Goal: Task Accomplishment & Management: Manage account settings

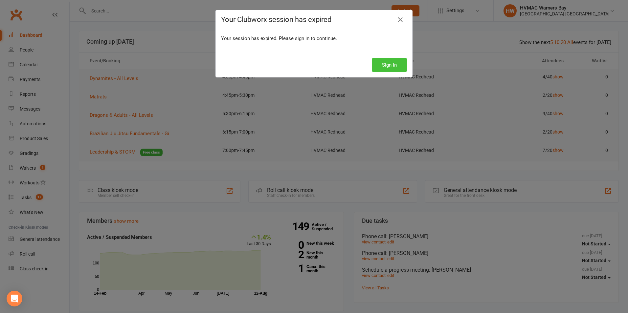
click at [385, 67] on button "Sign In" at bounding box center [389, 65] width 35 height 14
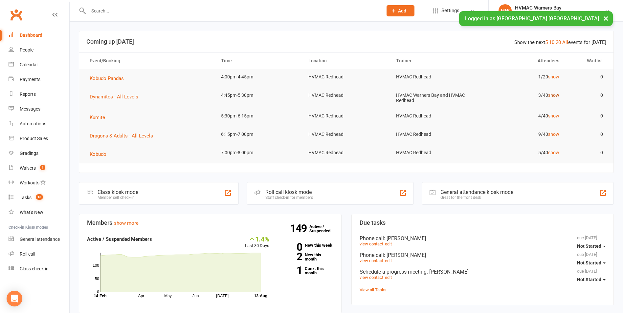
click at [555, 94] on link "show" at bounding box center [553, 95] width 11 height 5
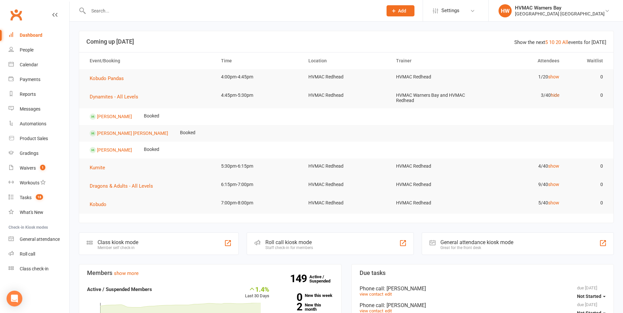
click at [555, 94] on link "hide" at bounding box center [555, 95] width 9 height 5
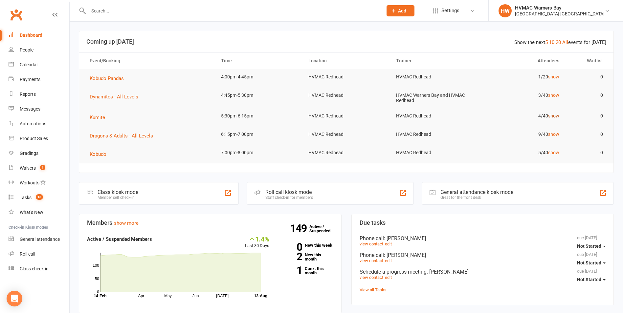
click at [552, 117] on link "show" at bounding box center [553, 115] width 11 height 5
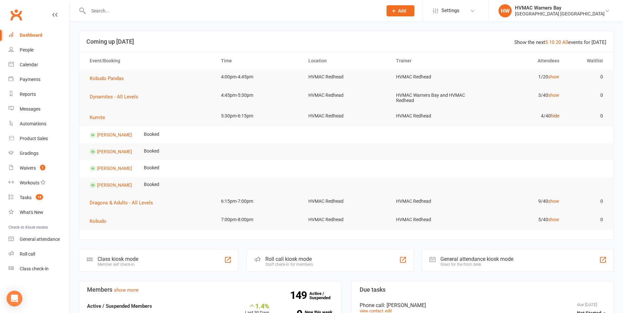
click at [553, 117] on link "hide" at bounding box center [555, 115] width 9 height 5
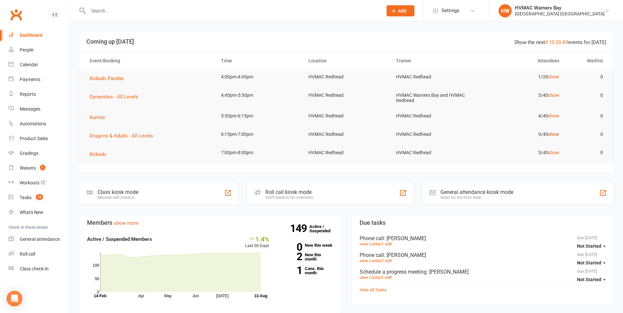
click at [554, 133] on link "show" at bounding box center [553, 134] width 11 height 5
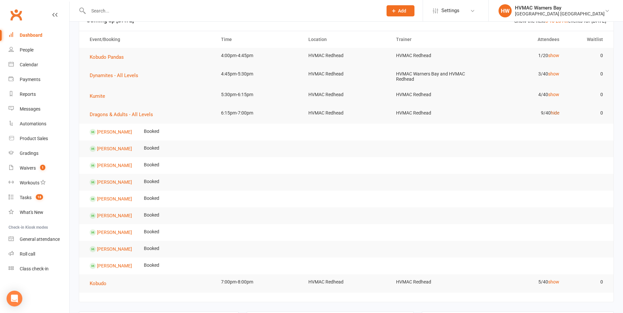
scroll to position [33, 0]
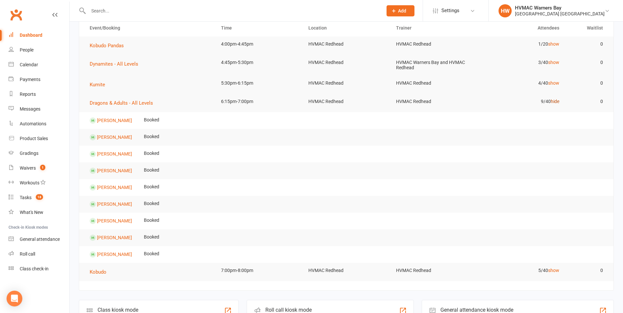
click at [551, 101] on link "hide" at bounding box center [555, 101] width 9 height 5
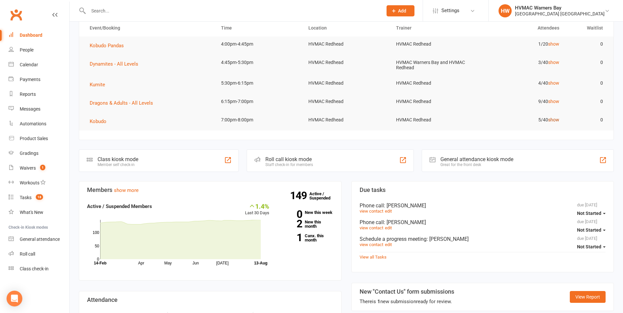
click at [554, 121] on link "show" at bounding box center [553, 119] width 11 height 5
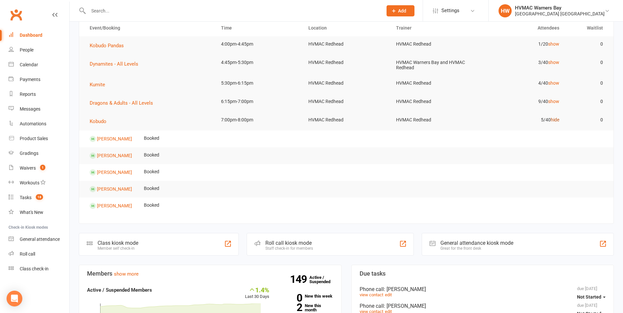
click at [554, 121] on link "hide" at bounding box center [555, 119] width 9 height 5
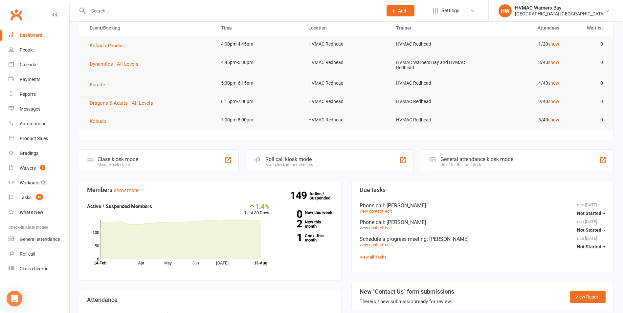
scroll to position [0, 0]
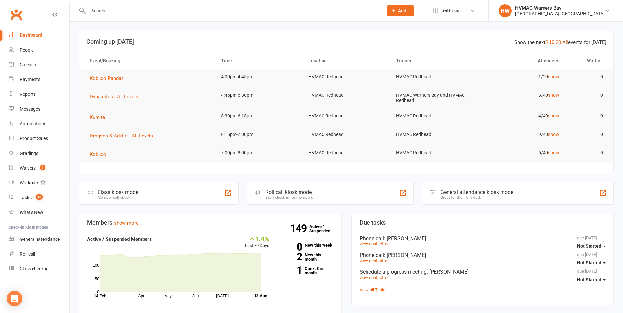
click at [568, 41] on link "All" at bounding box center [565, 42] width 6 height 6
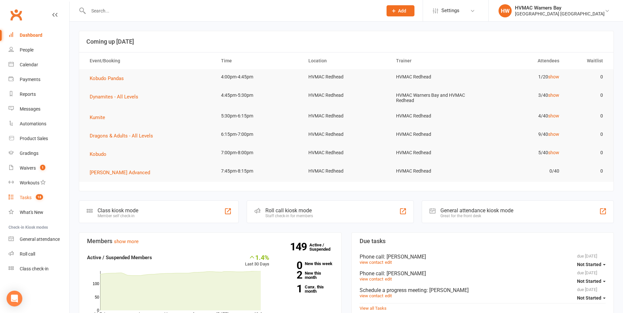
click at [37, 197] on span "18" at bounding box center [39, 197] width 7 height 6
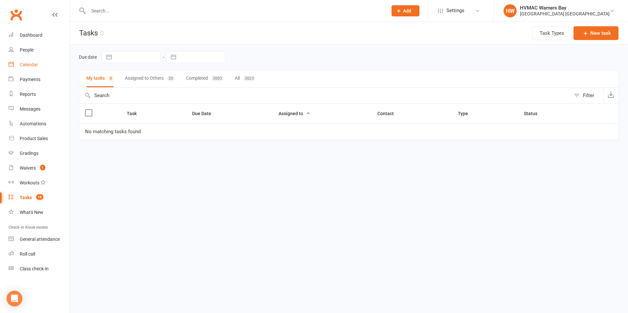
click at [25, 67] on div "Calendar" at bounding box center [29, 64] width 18 height 5
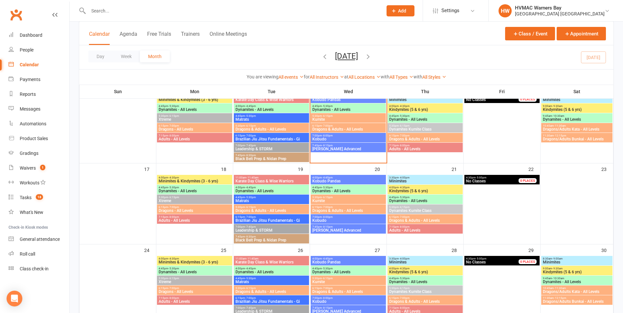
scroll to position [131, 0]
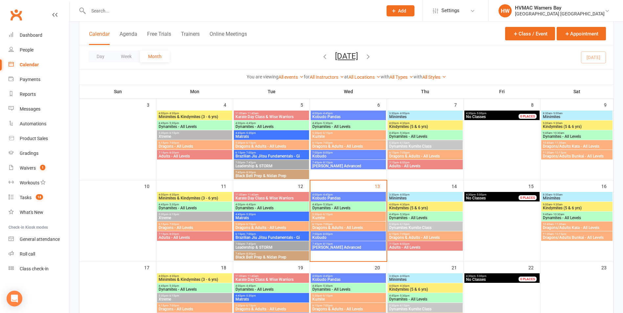
click at [334, 217] on span "Kumite" at bounding box center [348, 218] width 73 height 4
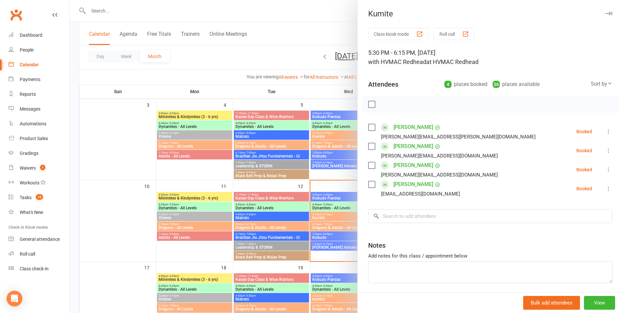
click at [334, 217] on div at bounding box center [346, 156] width 553 height 313
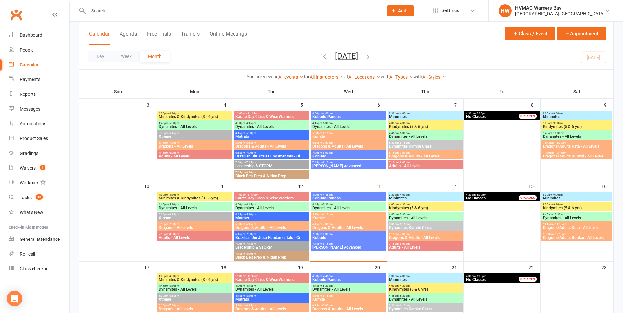
click at [315, 214] on span "5:30pm - 6:15pm" at bounding box center [348, 214] width 73 height 3
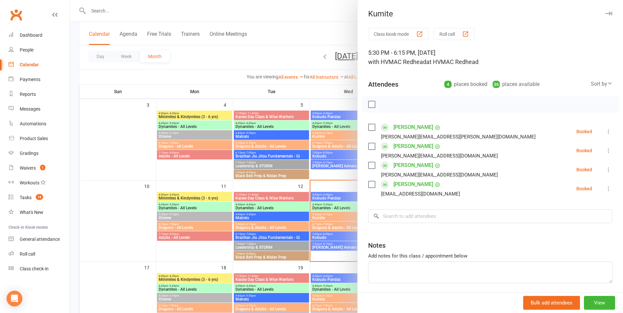
click at [315, 217] on div at bounding box center [346, 156] width 553 height 313
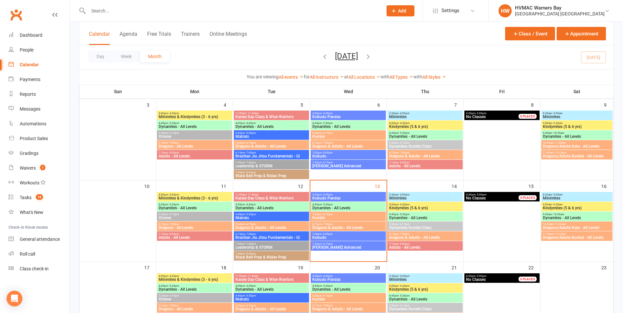
click at [255, 226] on span "Dragons & Adults - All Levels" at bounding box center [271, 228] width 73 height 4
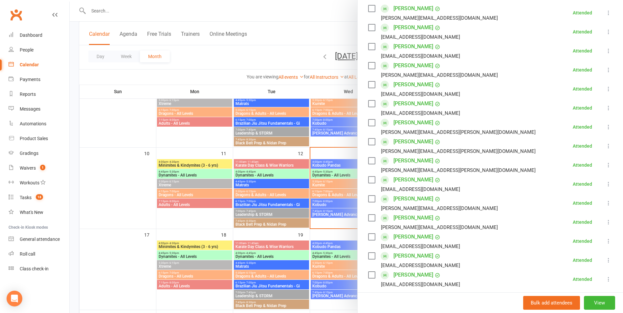
scroll to position [164, 0]
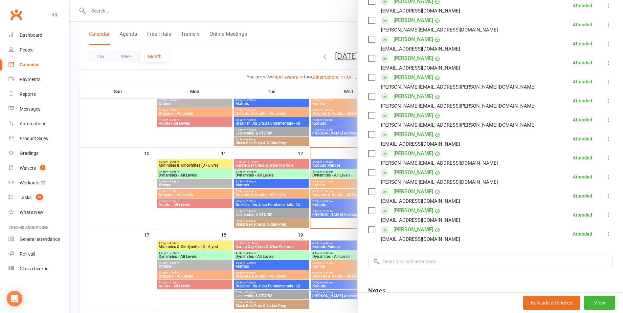
click at [262, 189] on div at bounding box center [346, 156] width 553 height 313
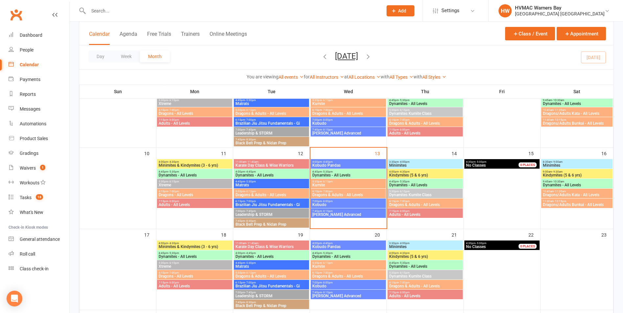
click at [267, 206] on span "Brazilian Jiu Jitsu Fundamentals - Gi" at bounding box center [271, 205] width 73 height 4
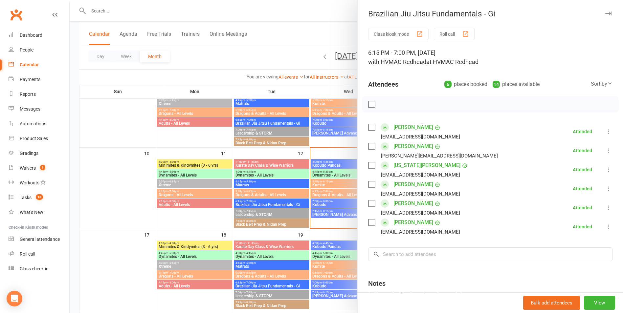
click at [276, 201] on div at bounding box center [346, 156] width 553 height 313
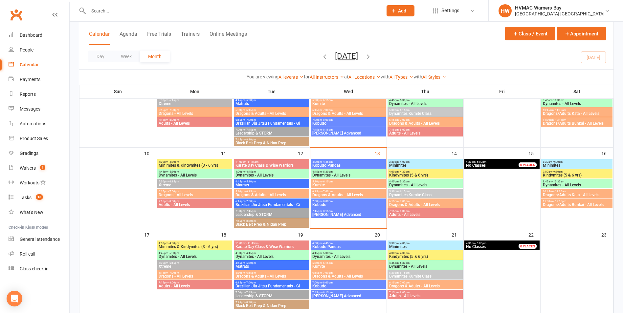
click at [277, 213] on span "Leadership & STORM" at bounding box center [271, 215] width 73 height 4
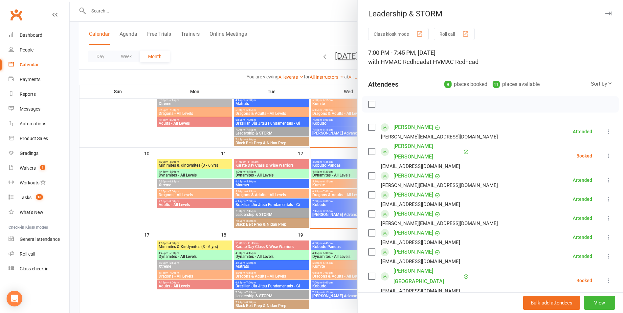
scroll to position [33, 0]
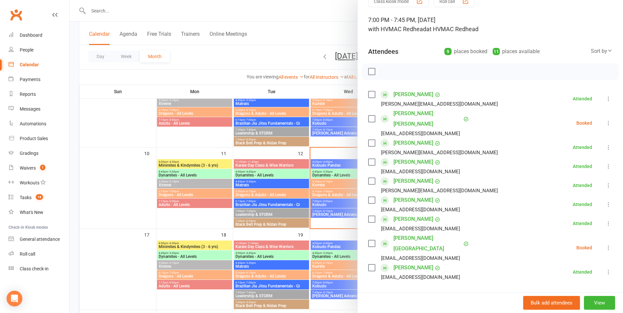
click at [366, 70] on div at bounding box center [490, 71] width 257 height 16
click at [369, 70] on label at bounding box center [371, 71] width 7 height 7
click at [384, 70] on icon "button" at bounding box center [386, 71] width 7 height 7
click at [369, 72] on label at bounding box center [371, 71] width 7 height 7
click at [278, 191] on div at bounding box center [346, 156] width 553 height 313
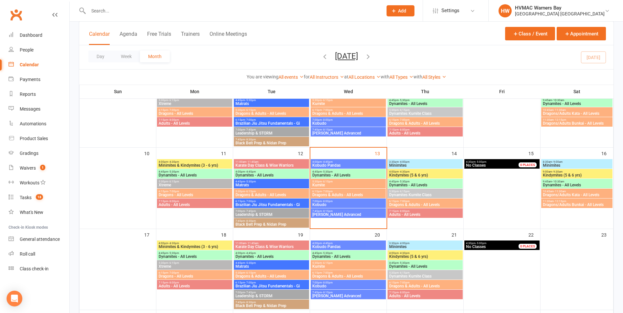
click at [277, 223] on span "Black Belt Prep & Nidan Prep" at bounding box center [271, 225] width 73 height 4
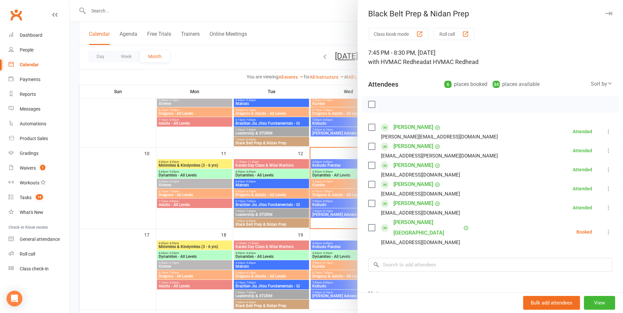
click at [313, 145] on div at bounding box center [346, 156] width 553 height 313
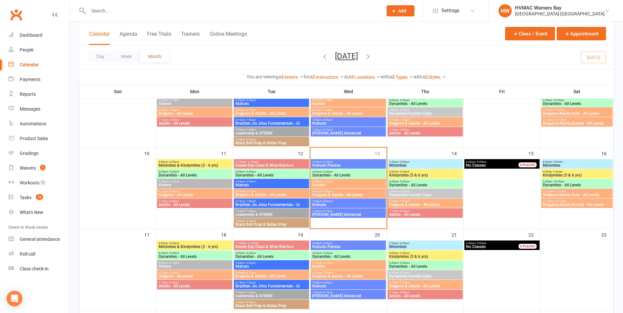
click at [325, 161] on span "- 4:45pm" at bounding box center [327, 162] width 11 height 3
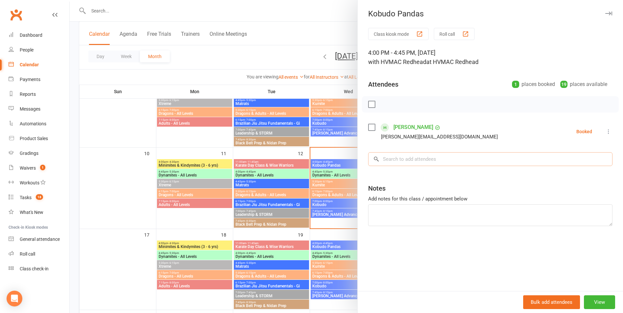
click at [389, 164] on input "search" at bounding box center [490, 159] width 244 height 14
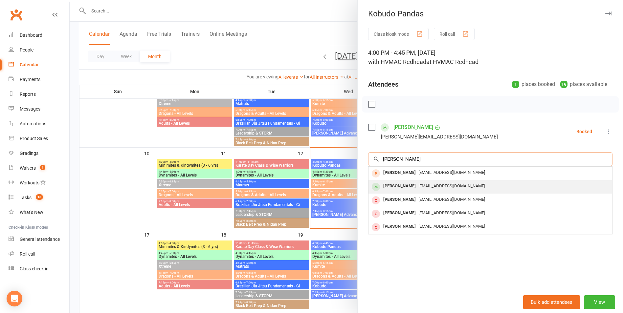
type input "Estelle"
click at [398, 185] on div "Estelle Pont" at bounding box center [400, 187] width 38 height 10
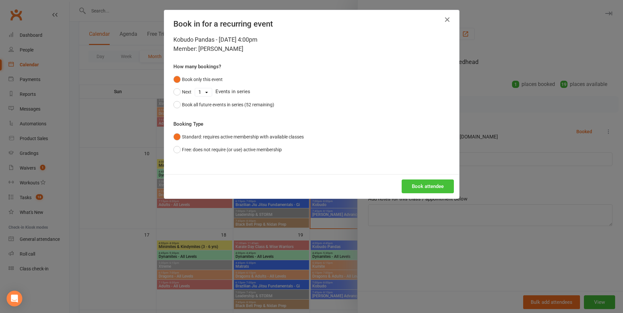
click at [412, 186] on button "Book attendee" at bounding box center [428, 187] width 52 height 14
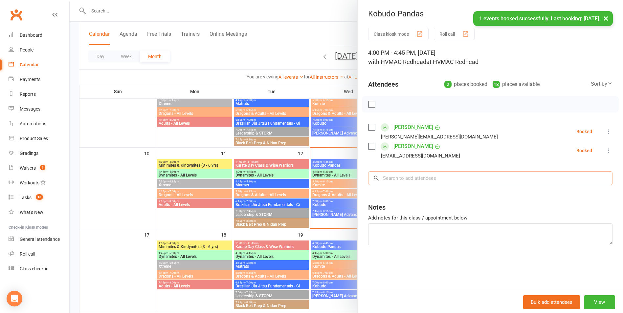
click at [406, 179] on input "search" at bounding box center [490, 178] width 244 height 14
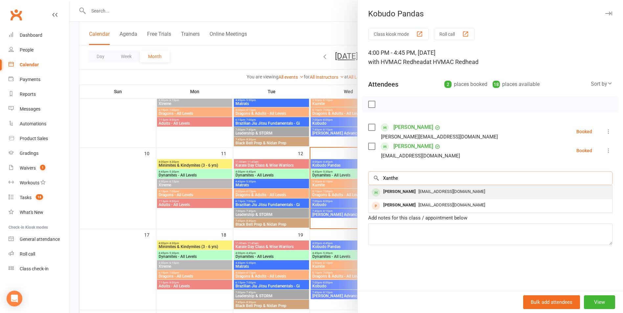
type input "Xanthe"
click at [403, 189] on div "Xanthe Pont" at bounding box center [400, 192] width 38 height 10
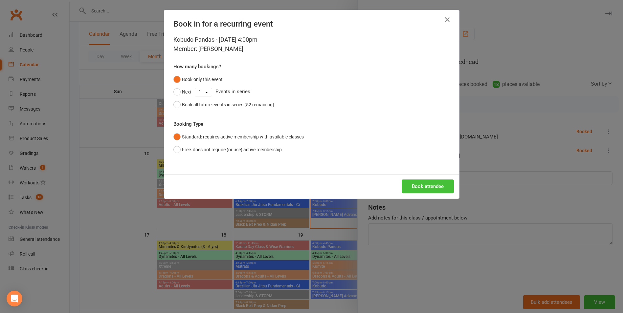
click at [409, 189] on button "Book attendee" at bounding box center [428, 187] width 52 height 14
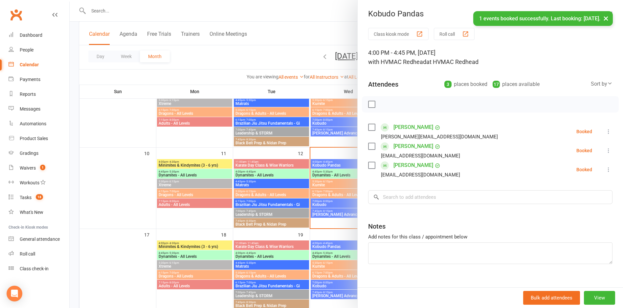
click at [277, 153] on div at bounding box center [346, 154] width 553 height 308
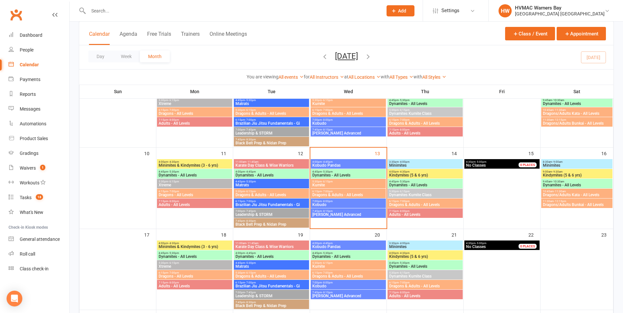
click at [284, 165] on span "Karate Day Class & Wise Warriors" at bounding box center [271, 166] width 73 height 4
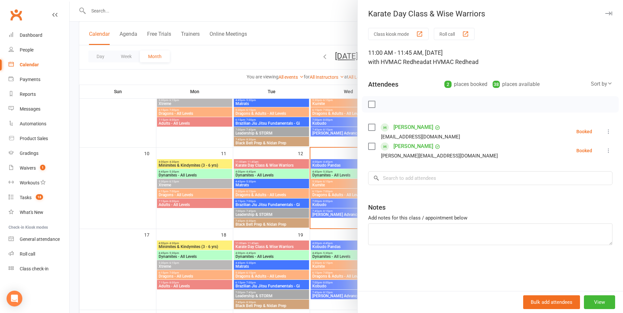
click at [368, 103] on label at bounding box center [371, 104] width 7 height 7
click at [383, 99] on button "button" at bounding box center [386, 104] width 11 height 11
click at [281, 182] on div at bounding box center [346, 156] width 553 height 313
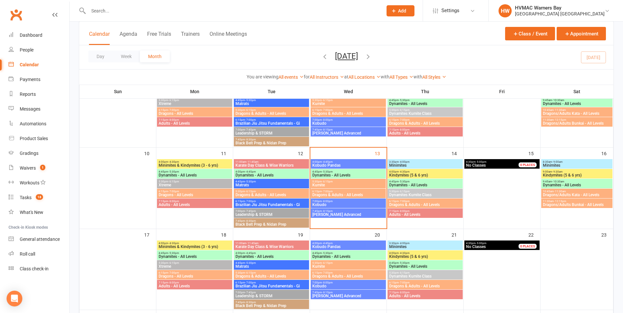
click at [276, 177] on div "4:00pm - 4:45pm Dynamites - All Levels" at bounding box center [271, 174] width 75 height 10
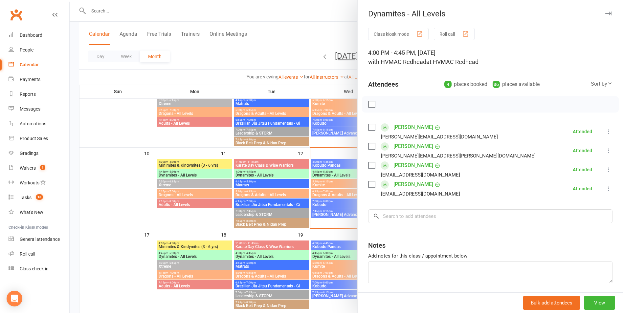
click at [275, 176] on div at bounding box center [346, 156] width 553 height 313
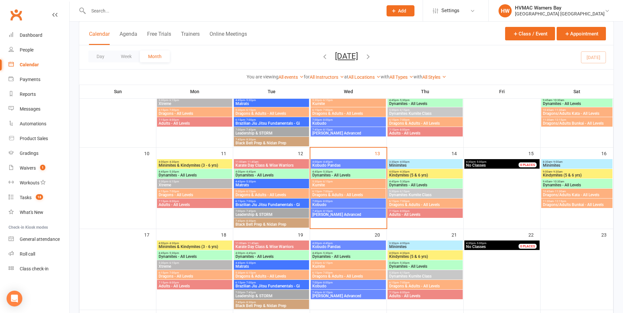
click at [274, 185] on span "Matrats" at bounding box center [271, 185] width 73 height 4
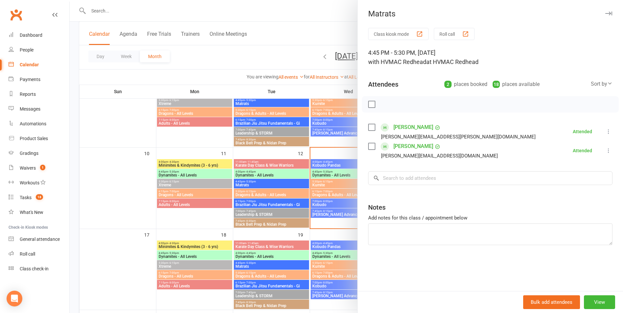
click at [274, 184] on div at bounding box center [346, 156] width 553 height 313
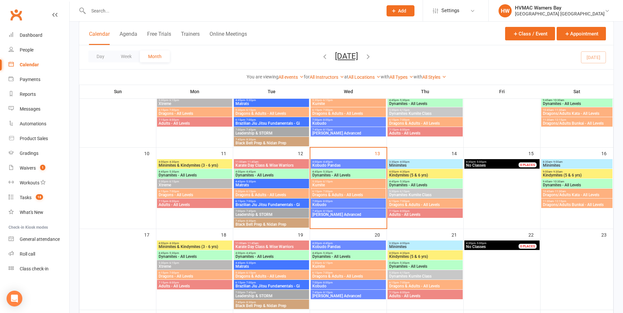
click at [277, 194] on span "Dragons & Adults - All Levels" at bounding box center [271, 195] width 73 height 4
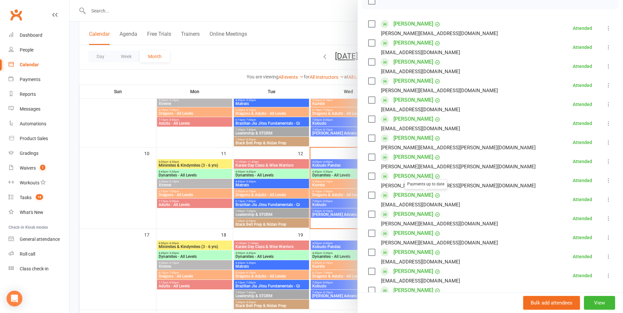
scroll to position [99, 0]
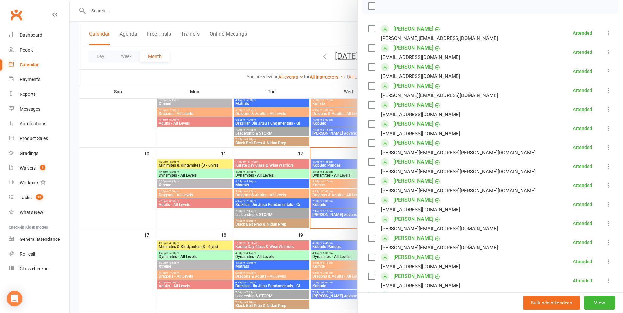
click at [308, 155] on div at bounding box center [346, 156] width 553 height 313
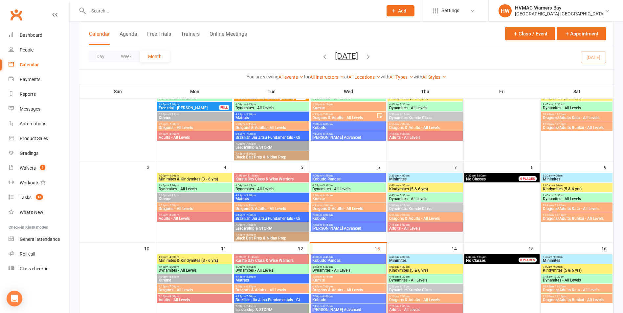
scroll to position [66, 0]
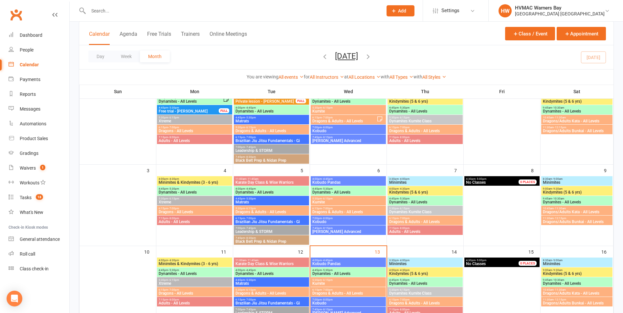
click at [399, 200] on span "Dynamites - All Levels" at bounding box center [425, 202] width 73 height 4
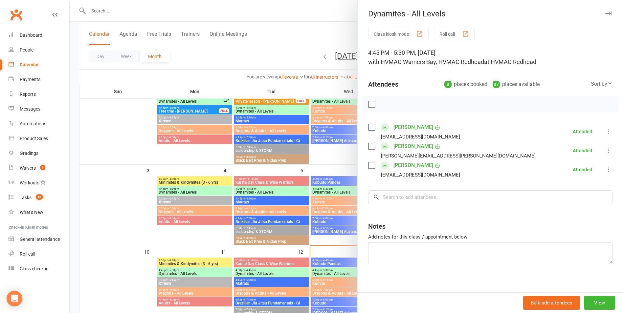
click at [313, 183] on div at bounding box center [346, 156] width 553 height 313
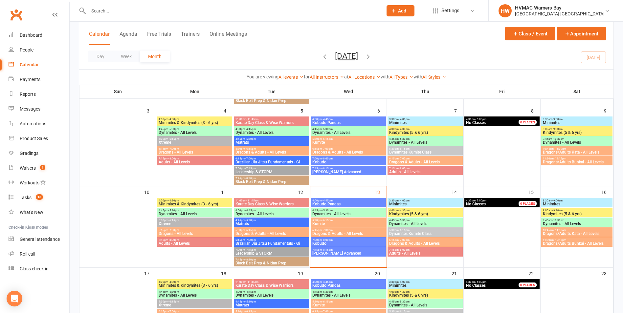
scroll to position [131, 0]
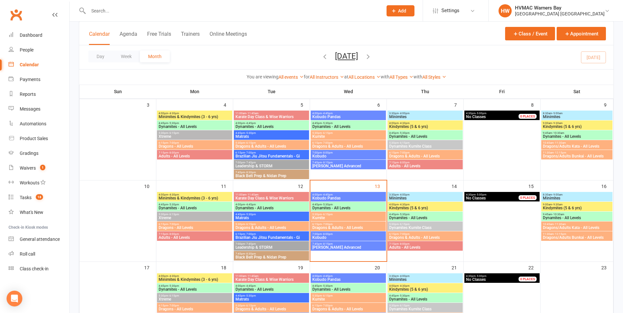
click at [410, 153] on span "6:15pm - 7:00pm" at bounding box center [425, 152] width 73 height 3
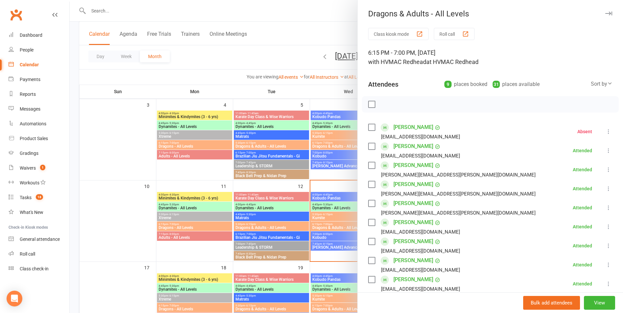
scroll to position [33, 0]
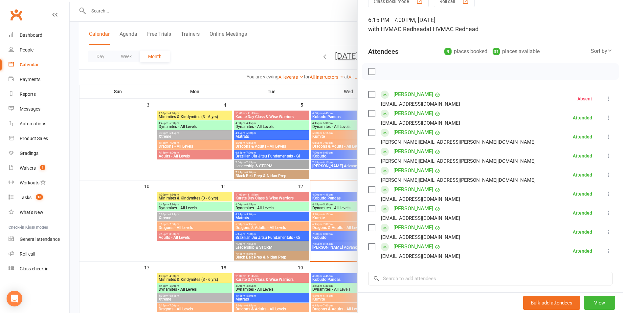
click at [277, 175] on div at bounding box center [346, 156] width 553 height 313
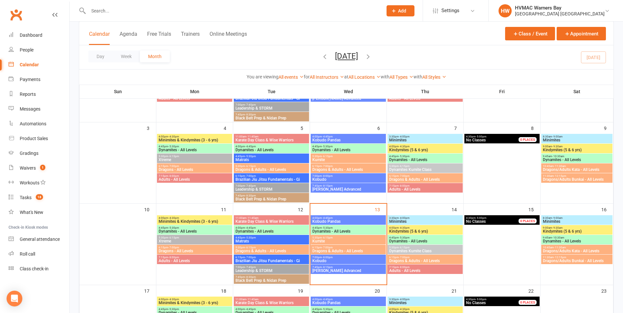
scroll to position [99, 0]
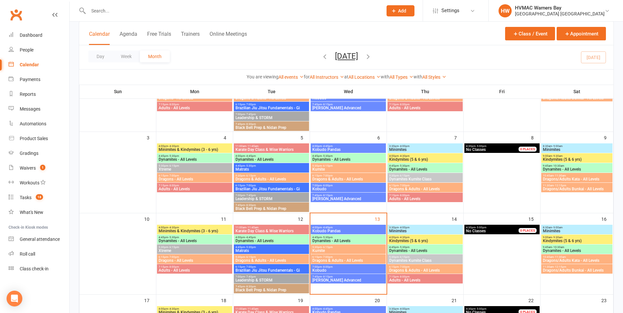
click at [557, 149] on span "Minimites" at bounding box center [577, 150] width 69 height 4
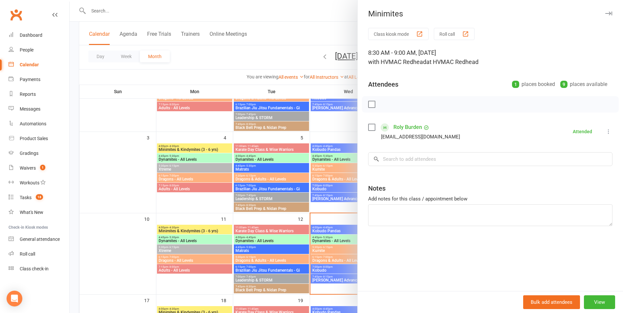
click at [264, 106] on div at bounding box center [346, 156] width 553 height 313
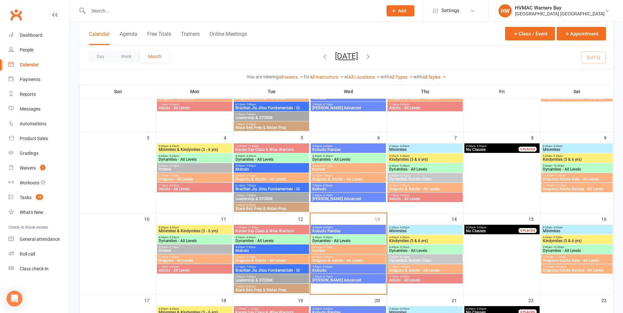
click at [558, 155] on span "- 9:30am" at bounding box center [557, 156] width 11 height 3
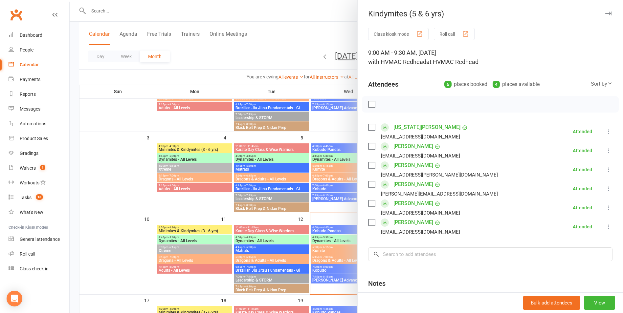
click at [326, 128] on div at bounding box center [346, 156] width 553 height 313
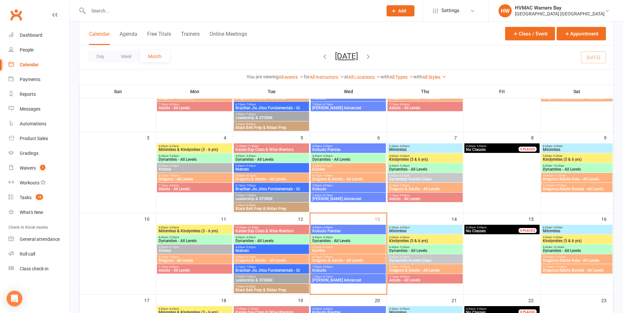
click at [566, 176] on span "10:45am - 11:30am" at bounding box center [577, 175] width 69 height 3
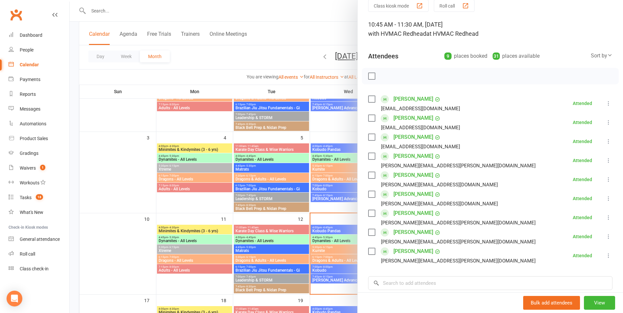
scroll to position [66, 0]
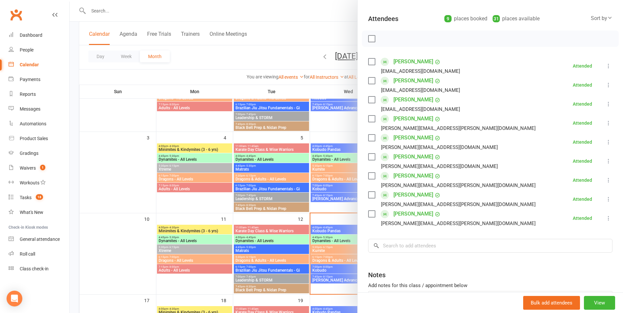
click at [298, 159] on div at bounding box center [346, 156] width 553 height 313
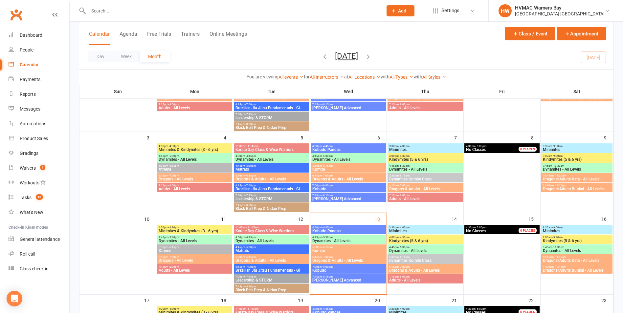
click at [555, 189] on span "Dragons/Adults Bunkai - All Levels" at bounding box center [577, 189] width 69 height 4
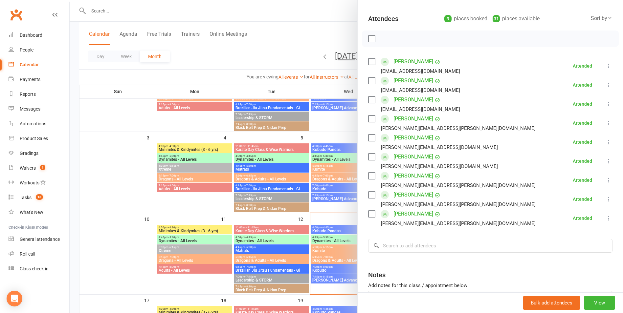
click at [272, 162] on div at bounding box center [346, 156] width 553 height 313
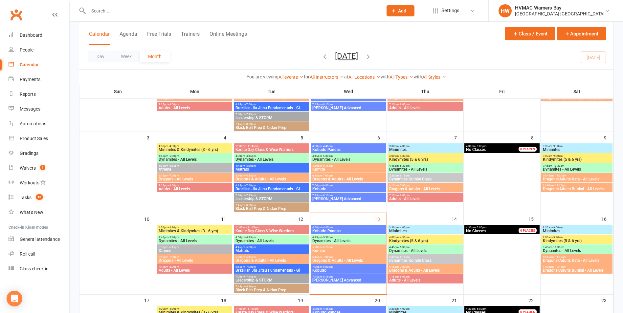
click at [585, 231] on span "Minimites" at bounding box center [577, 231] width 69 height 4
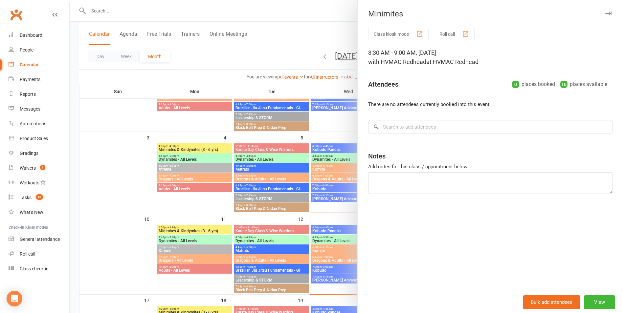
click at [291, 171] on div at bounding box center [346, 156] width 553 height 313
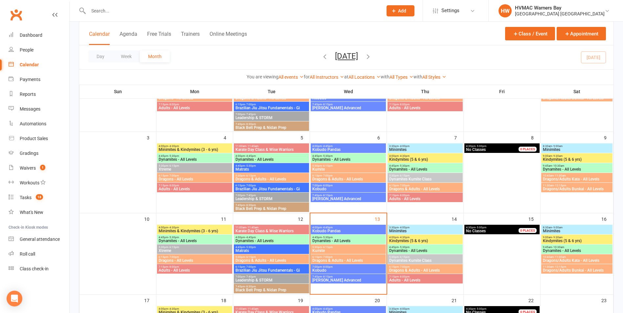
click at [549, 239] on span "Kindymites (5 & 6 yrs)" at bounding box center [577, 241] width 69 height 4
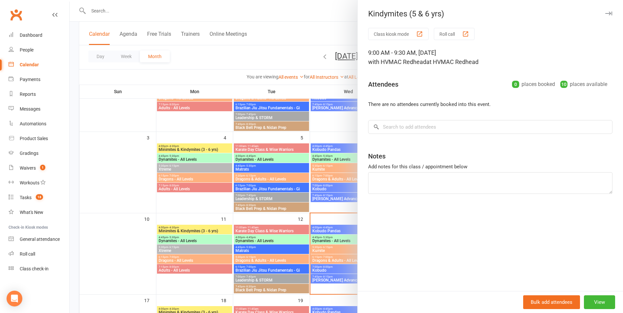
click at [255, 179] on div at bounding box center [346, 156] width 553 height 313
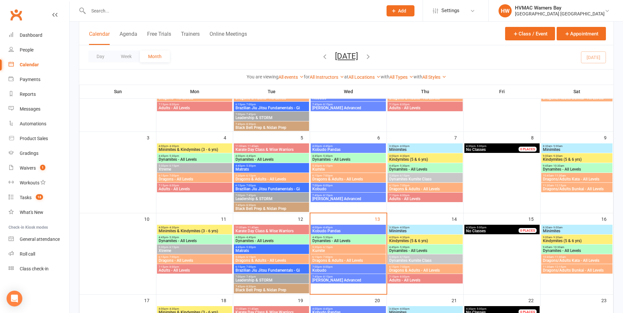
click at [546, 249] on span "Dynamites - All Levels" at bounding box center [577, 251] width 69 height 4
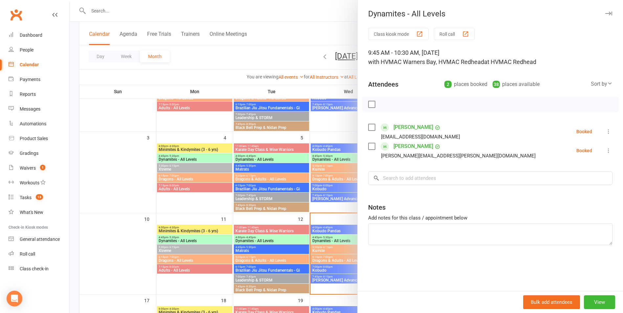
click at [310, 180] on div at bounding box center [346, 156] width 553 height 313
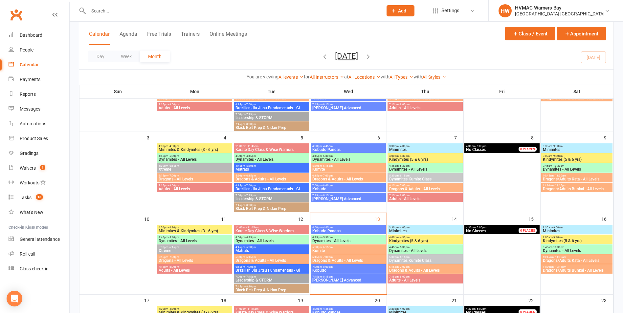
click at [556, 258] on span "- 11:30am" at bounding box center [560, 257] width 12 height 3
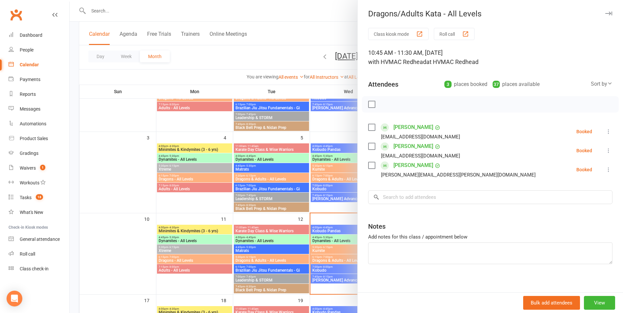
click at [309, 184] on div at bounding box center [346, 156] width 553 height 313
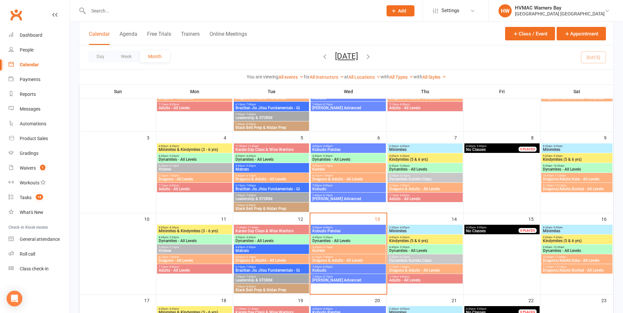
click at [562, 266] on span "- 12:15pm" at bounding box center [560, 267] width 12 height 3
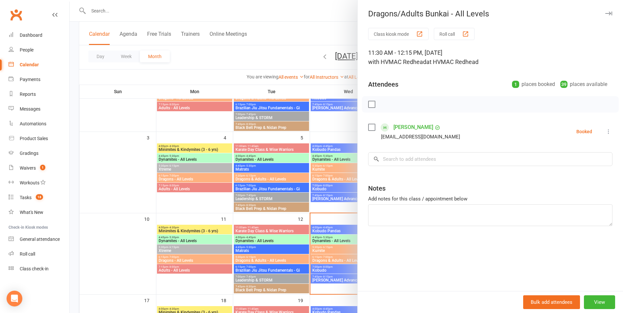
click at [244, 179] on div at bounding box center [346, 156] width 553 height 313
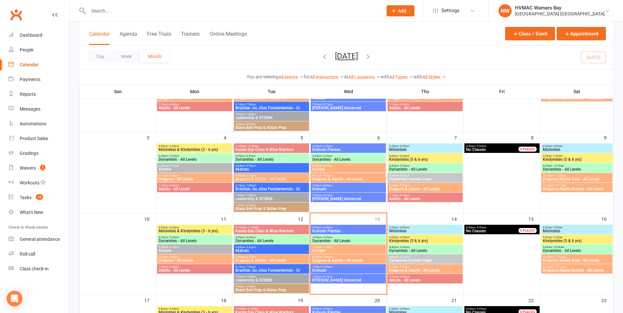
click at [548, 268] on span "11:30am - 12:15pm" at bounding box center [577, 267] width 69 height 3
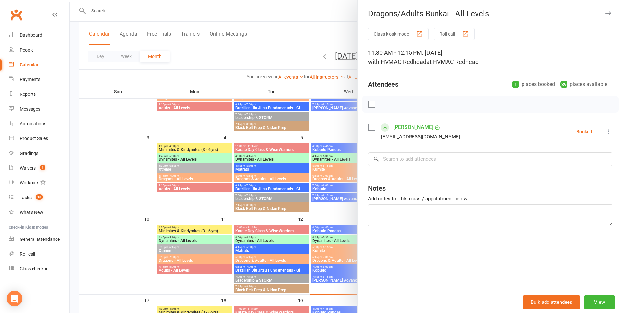
click at [288, 170] on div at bounding box center [346, 156] width 553 height 313
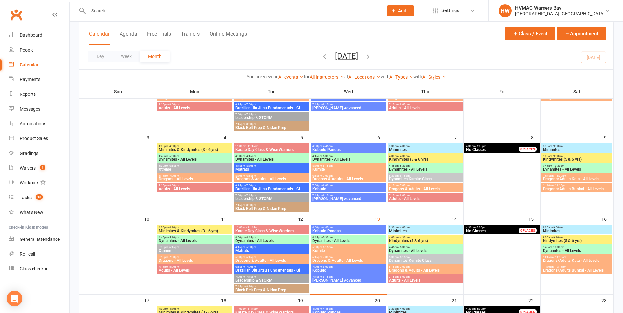
click at [549, 256] on span "10:45am - 11:30am" at bounding box center [577, 257] width 69 height 3
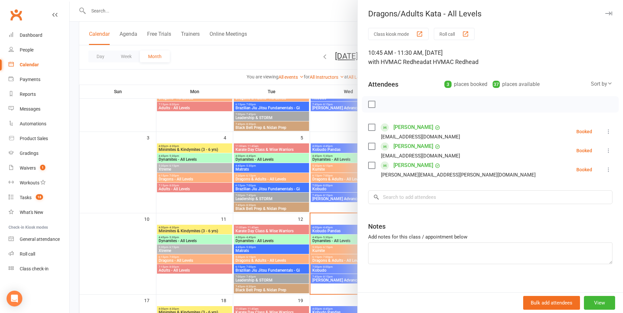
click at [308, 177] on div at bounding box center [346, 156] width 553 height 313
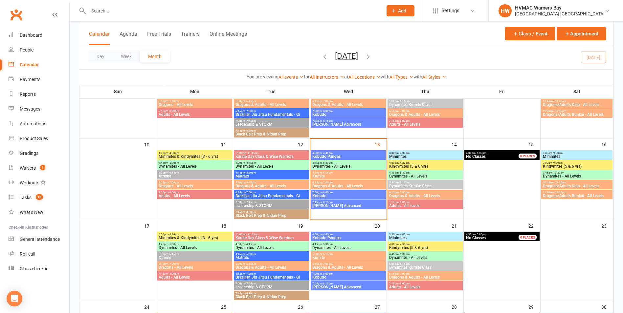
scroll to position [145, 0]
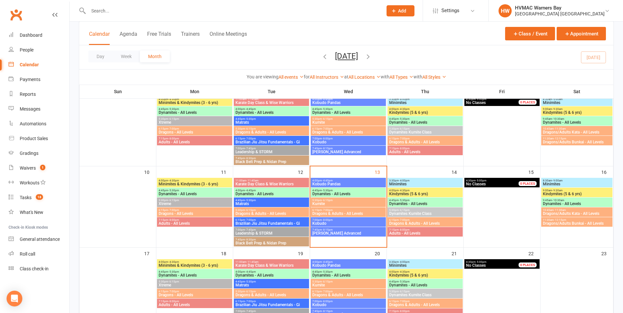
click at [363, 182] on span "Kobudo Pandas" at bounding box center [348, 184] width 73 height 4
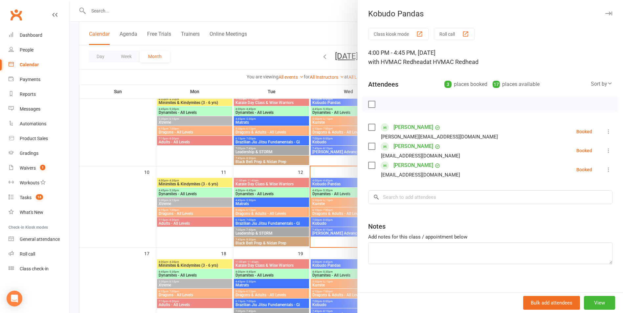
click at [316, 175] on div at bounding box center [346, 156] width 553 height 313
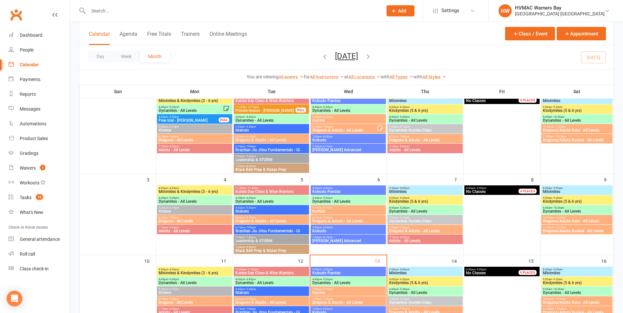
scroll to position [47, 0]
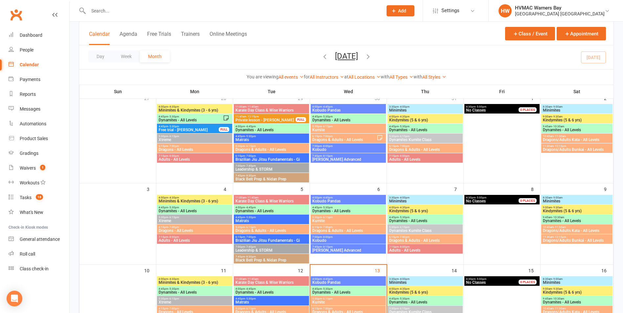
click at [341, 198] on span "4:00pm - 4:45pm" at bounding box center [348, 197] width 73 height 3
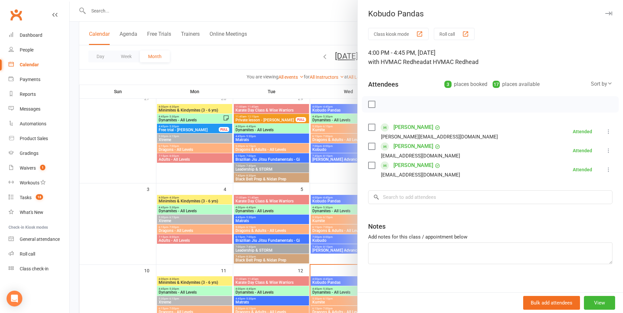
click at [341, 198] on div at bounding box center [346, 156] width 553 height 313
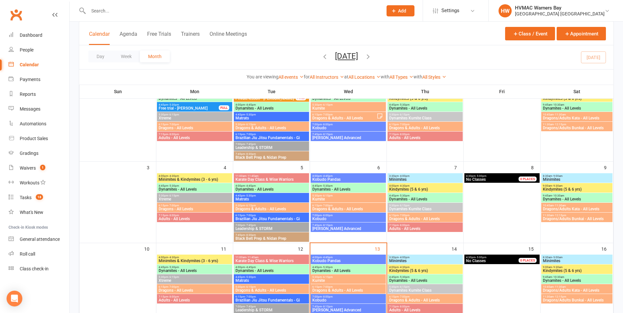
scroll to position [80, 0]
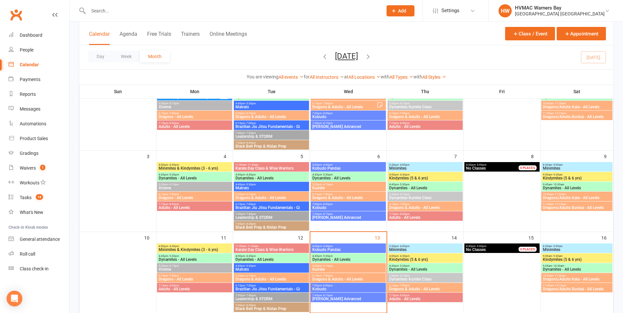
click at [330, 177] on span "Dynamites - All Levels" at bounding box center [348, 178] width 73 height 4
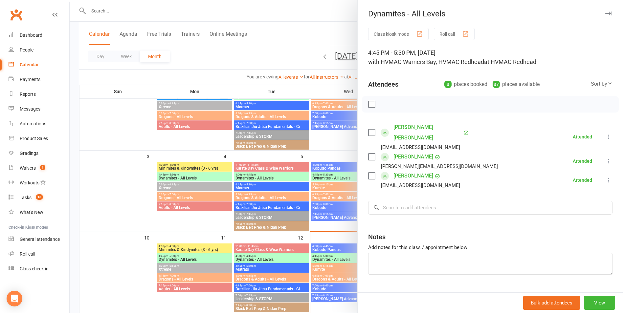
click at [294, 174] on div at bounding box center [346, 156] width 553 height 313
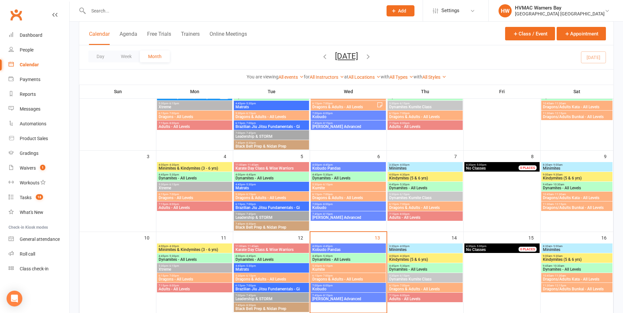
click at [321, 186] on span "Kumite" at bounding box center [348, 188] width 73 height 4
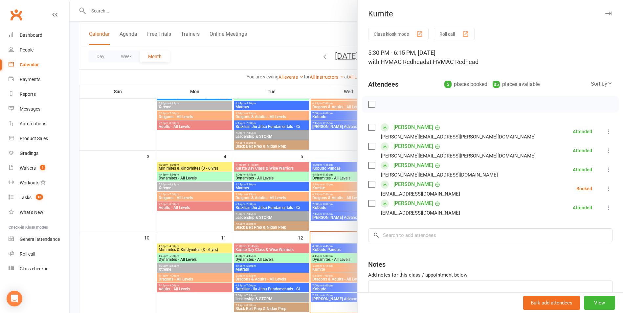
click at [370, 186] on label at bounding box center [371, 184] width 7 height 7
click at [386, 105] on icon "button" at bounding box center [387, 105] width 6 height 6
click at [370, 102] on label at bounding box center [371, 104] width 7 height 7
click at [341, 177] on div at bounding box center [346, 156] width 553 height 313
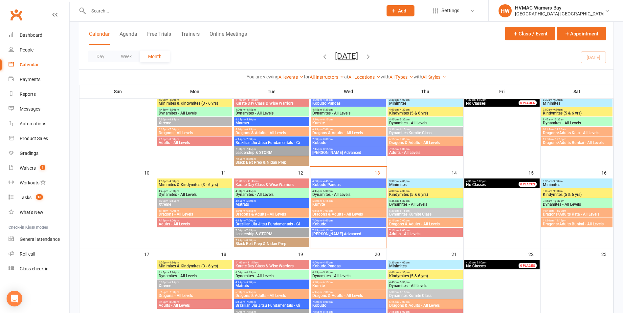
scroll to position [145, 0]
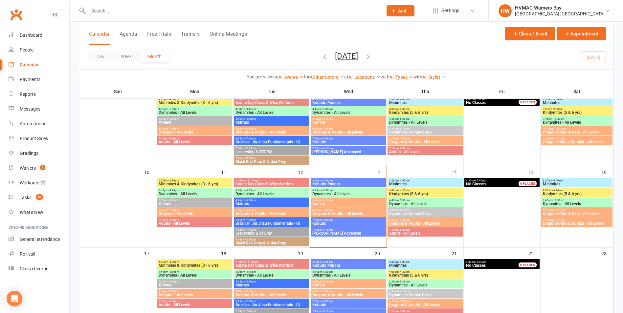
click at [331, 200] on span "- 6:15pm" at bounding box center [327, 200] width 11 height 3
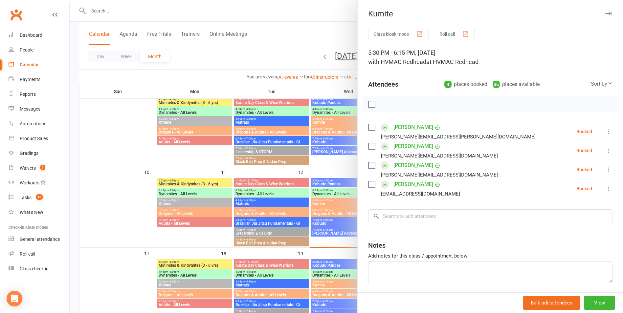
click at [331, 202] on div at bounding box center [346, 156] width 553 height 313
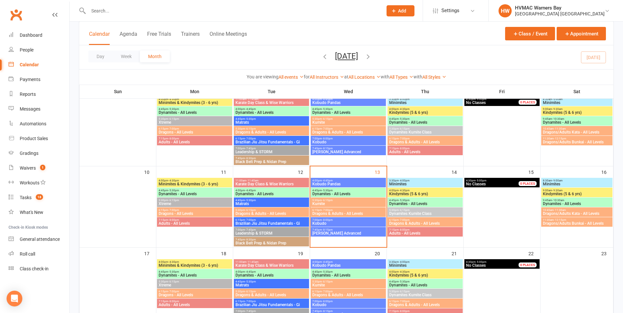
click at [330, 214] on span "Dragons & Adults - All Levels" at bounding box center [348, 214] width 73 height 4
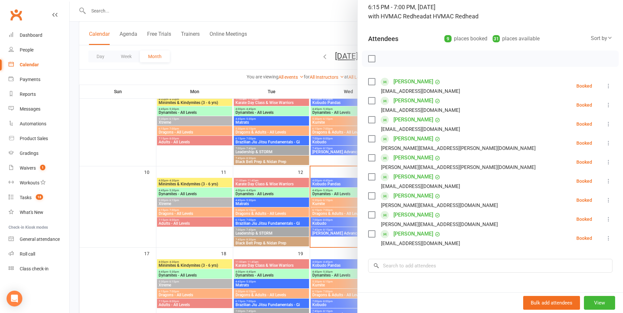
scroll to position [66, 0]
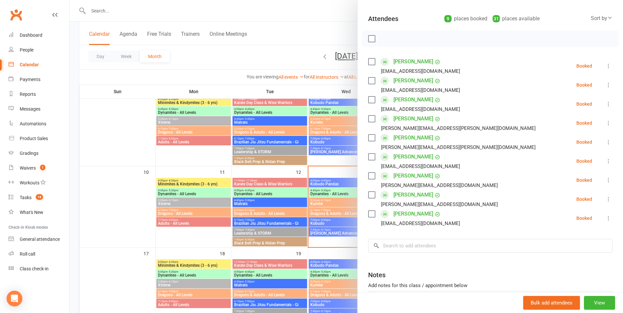
click at [334, 209] on div at bounding box center [346, 156] width 553 height 313
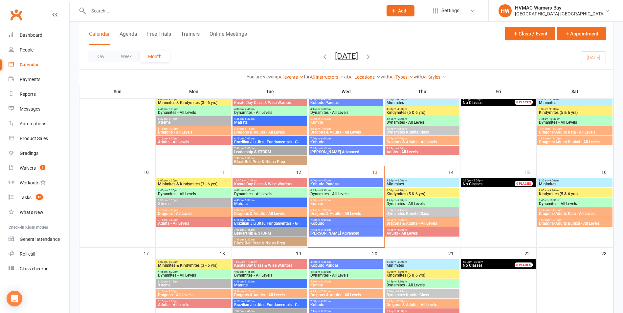
click at [336, 224] on span "Kobudo" at bounding box center [346, 224] width 72 height 4
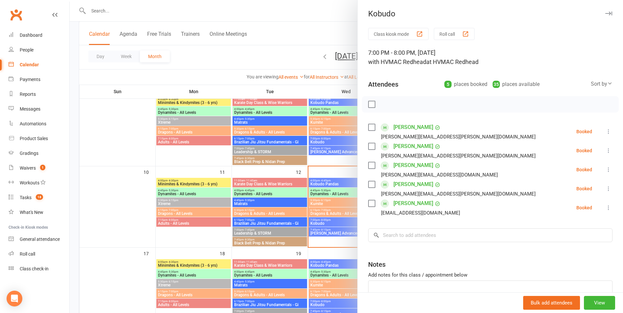
click at [336, 224] on div at bounding box center [346, 156] width 553 height 313
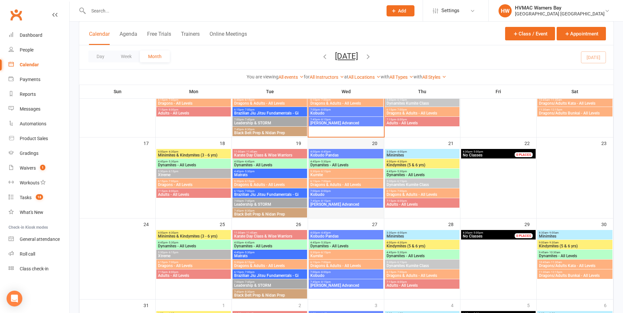
scroll to position [343, 0]
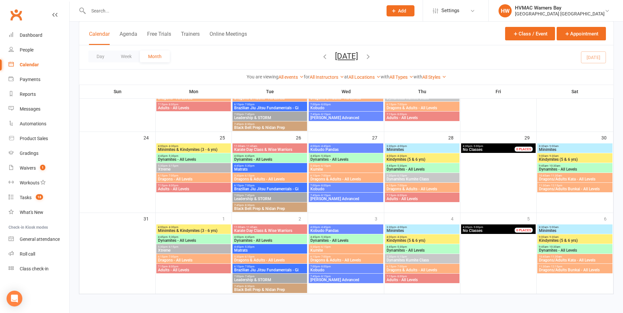
click at [372, 56] on icon "button" at bounding box center [368, 56] width 7 height 7
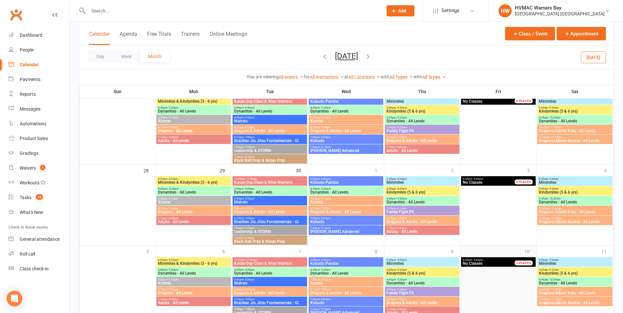
scroll to position [332, 0]
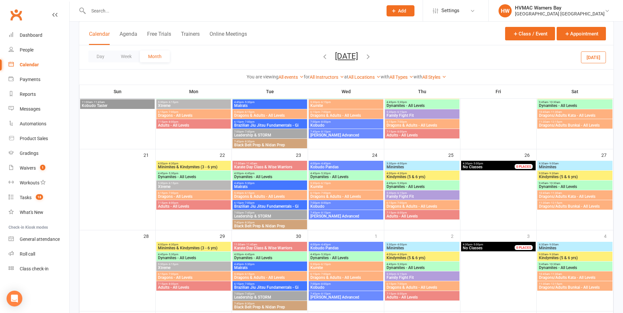
click at [372, 61] on button "button" at bounding box center [368, 57] width 7 height 11
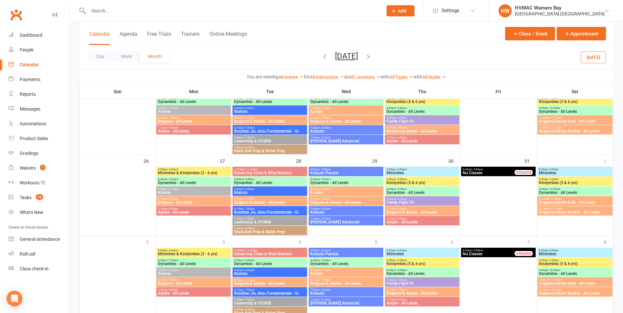
click at [321, 52] on button "button" at bounding box center [324, 57] width 7 height 11
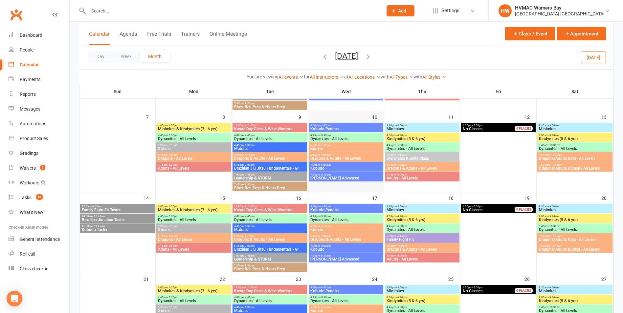
scroll to position [112, 0]
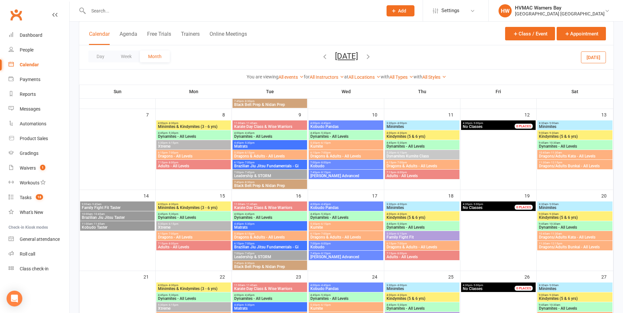
click at [321, 58] on icon "button" at bounding box center [324, 56] width 7 height 7
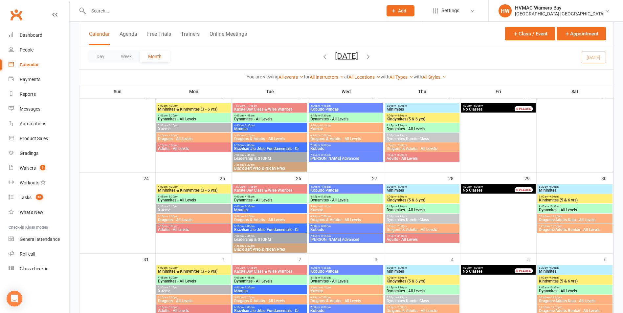
scroll to position [244, 0]
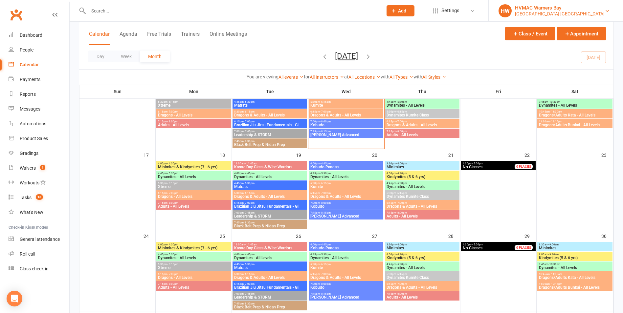
click at [542, 17] on link "HW HVMAC Warners Bay Hunter Valley Martial Arts Centre Redhead" at bounding box center [556, 10] width 115 height 13
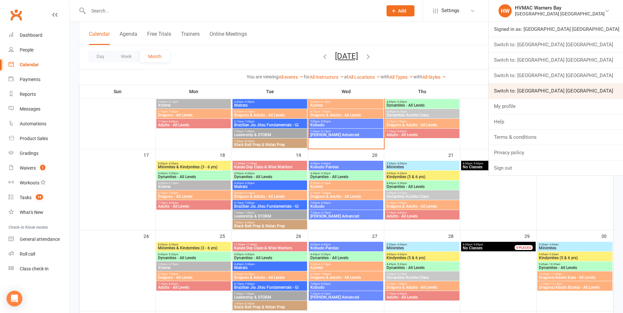
click at [565, 86] on link "Switch to: [GEOGRAPHIC_DATA] [GEOGRAPHIC_DATA]" at bounding box center [556, 90] width 134 height 15
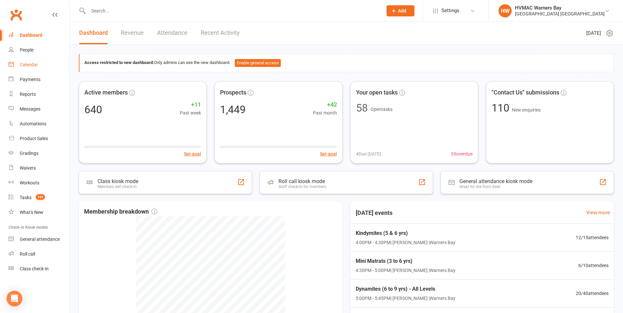
click at [31, 65] on div "Calendar" at bounding box center [29, 64] width 18 height 5
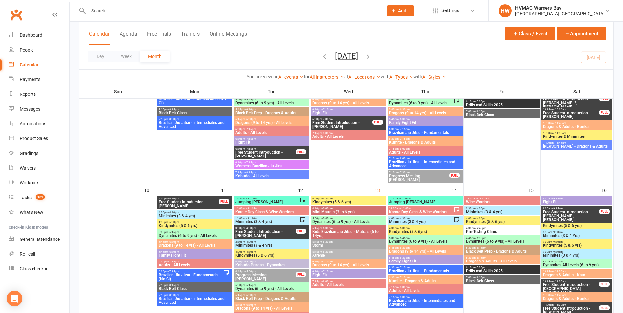
scroll to position [460, 0]
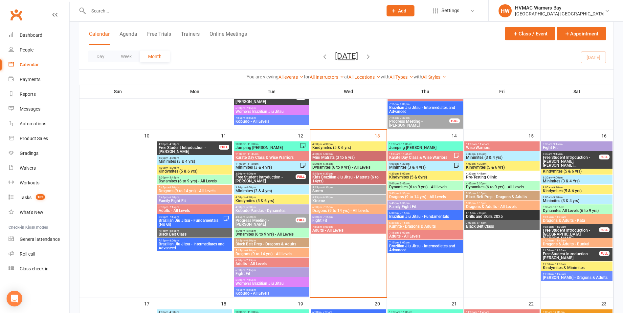
click at [372, 55] on icon "button" at bounding box center [368, 56] width 7 height 7
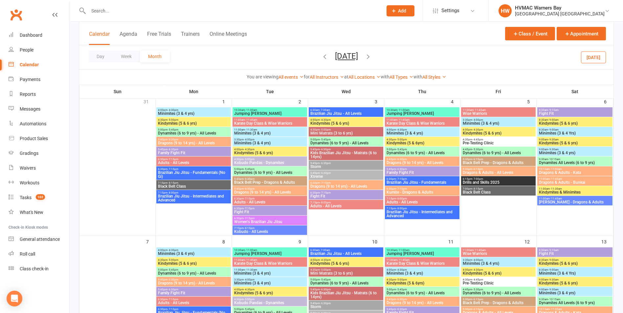
scroll to position [33, 0]
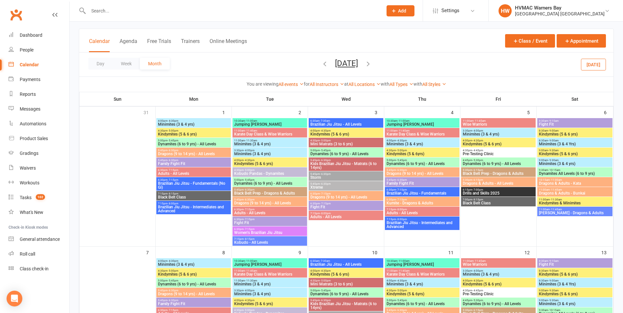
click at [346, 162] on span "Kids Brazilian Jiu Jitsu - Matrats (6 to 14yrs)" at bounding box center [346, 166] width 72 height 8
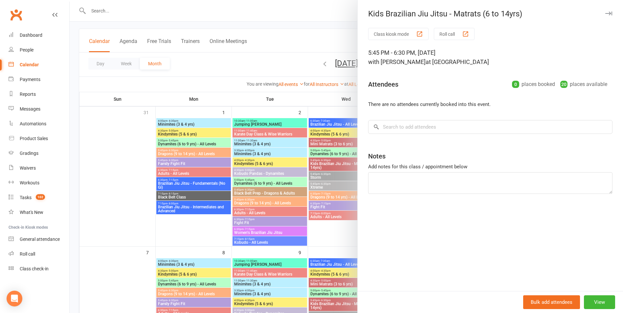
click at [346, 162] on div at bounding box center [346, 156] width 553 height 313
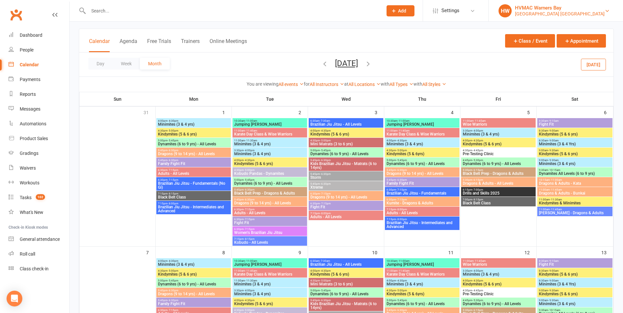
click at [598, 8] on div "HVMAC Warners Bay" at bounding box center [560, 8] width 90 height 6
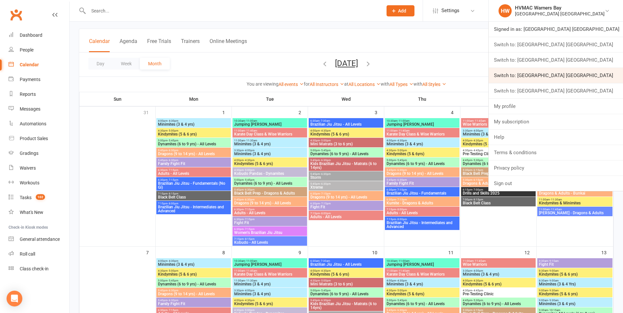
click at [585, 81] on link "Switch to: Hunter Valley Martial Arts Centre Redhead" at bounding box center [556, 75] width 134 height 15
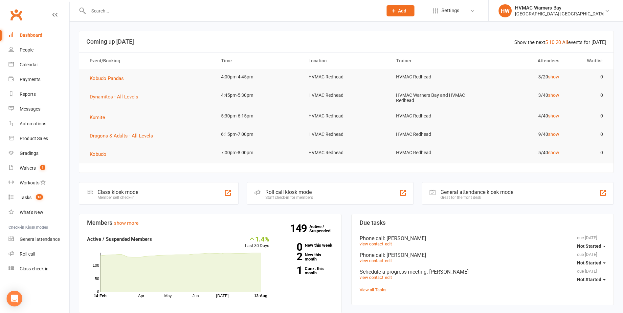
click at [566, 43] on link "All" at bounding box center [565, 42] width 6 height 6
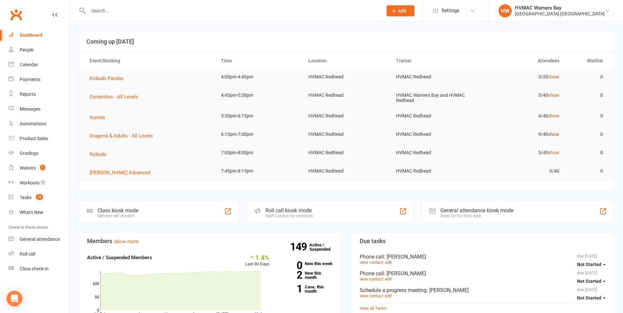
click at [551, 135] on link "show" at bounding box center [553, 134] width 11 height 5
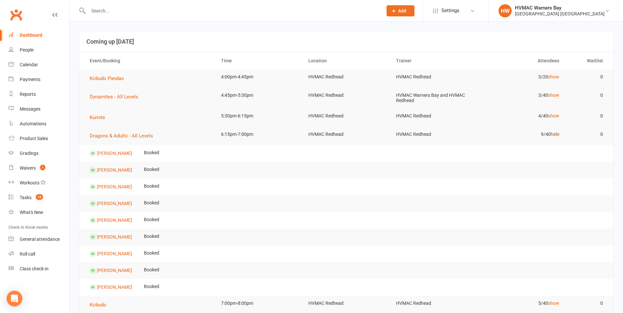
click at [551, 135] on link "hide" at bounding box center [555, 134] width 9 height 5
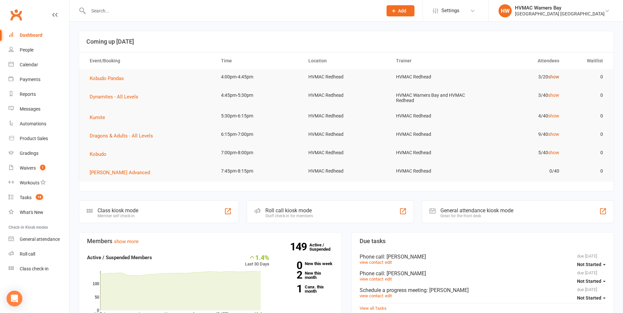
click at [553, 79] on link "show" at bounding box center [553, 76] width 11 height 5
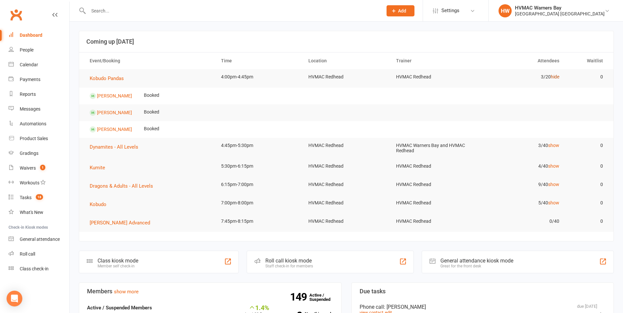
click at [554, 78] on link "hide" at bounding box center [555, 76] width 9 height 5
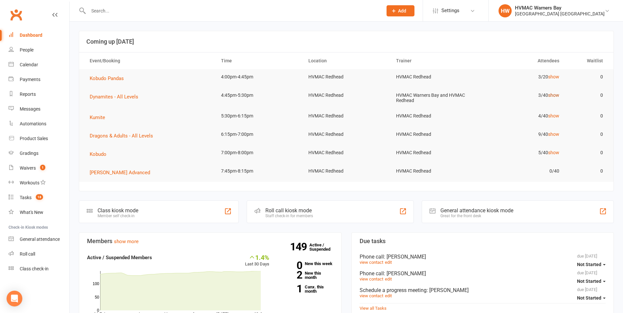
click at [555, 95] on link "show" at bounding box center [553, 95] width 11 height 5
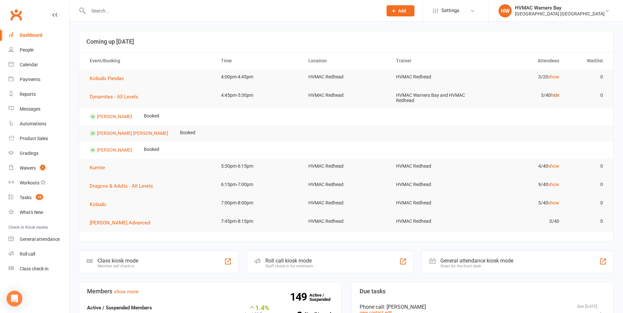
click at [555, 95] on link "hide" at bounding box center [555, 95] width 9 height 5
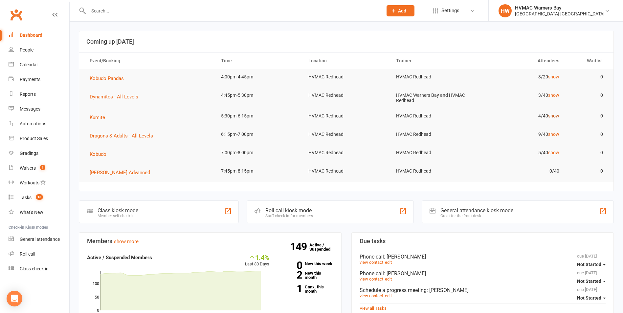
click at [556, 117] on link "show" at bounding box center [553, 115] width 11 height 5
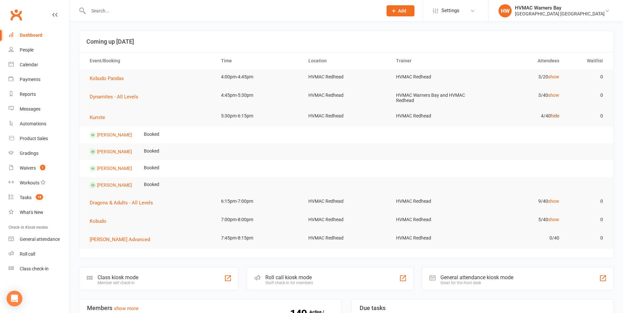
click at [556, 117] on link "hide" at bounding box center [555, 115] width 9 height 5
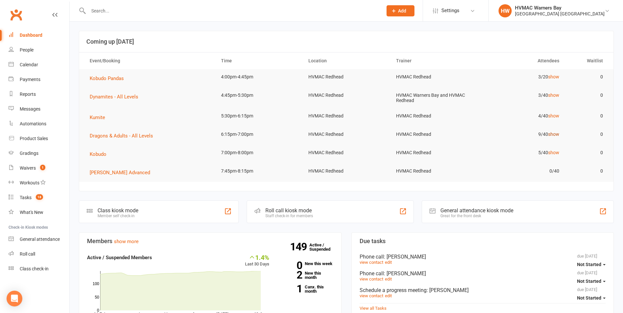
click at [551, 135] on link "show" at bounding box center [553, 134] width 11 height 5
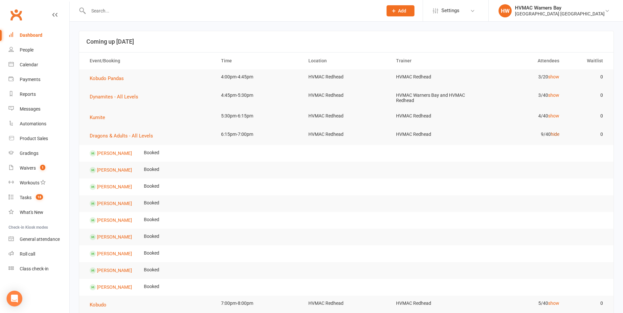
click at [552, 134] on link "hide" at bounding box center [555, 134] width 9 height 5
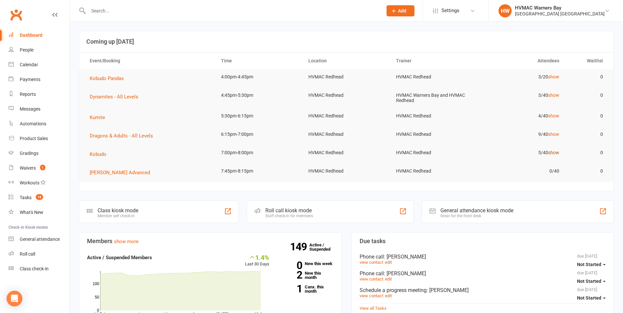
click at [554, 155] on link "show" at bounding box center [553, 152] width 11 height 5
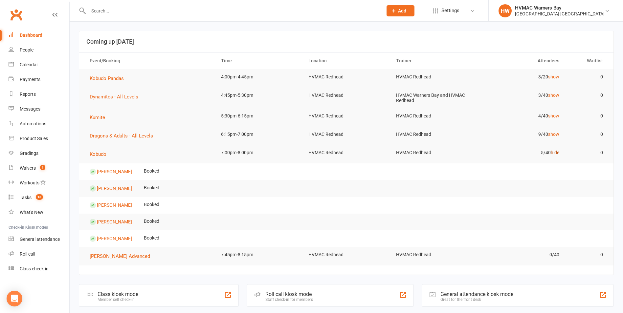
click at [554, 154] on link "hide" at bounding box center [555, 152] width 9 height 5
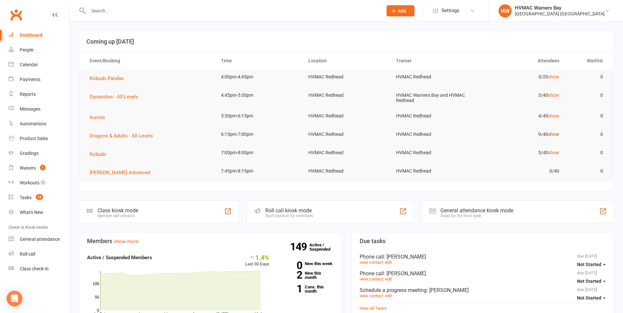
click at [553, 133] on link "show" at bounding box center [553, 134] width 11 height 5
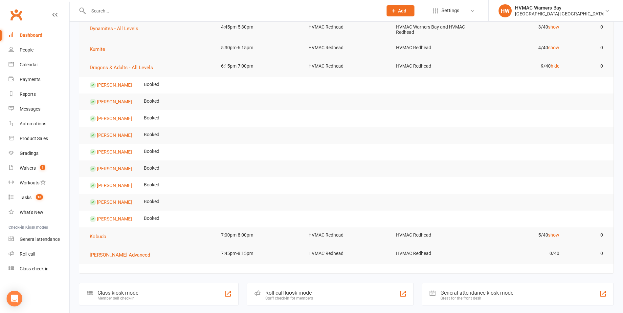
scroll to position [33, 0]
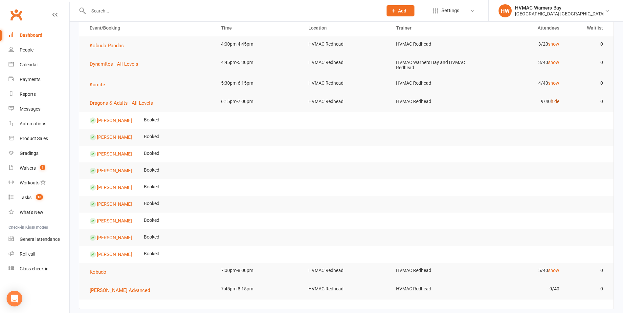
click at [557, 102] on link "hide" at bounding box center [555, 101] width 9 height 5
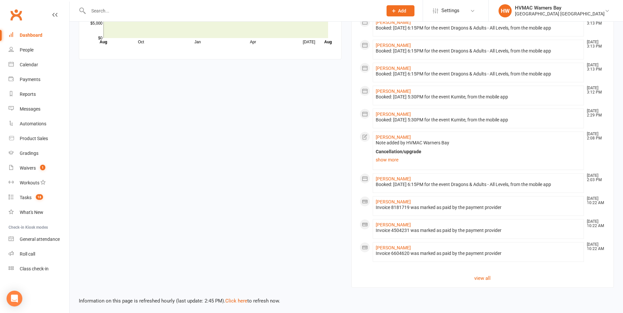
scroll to position [612, 0]
click at [389, 221] on li "Brad Knight Aug 13, 10:22 AM Invoice 4504231 was marked as paid by the payment …" at bounding box center [478, 228] width 211 height 20
click at [389, 223] on link "Brad Knight" at bounding box center [393, 223] width 35 height 5
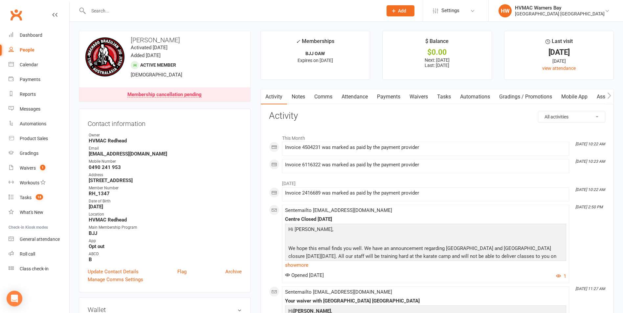
click at [365, 98] on link "Attendance" at bounding box center [354, 96] width 35 height 15
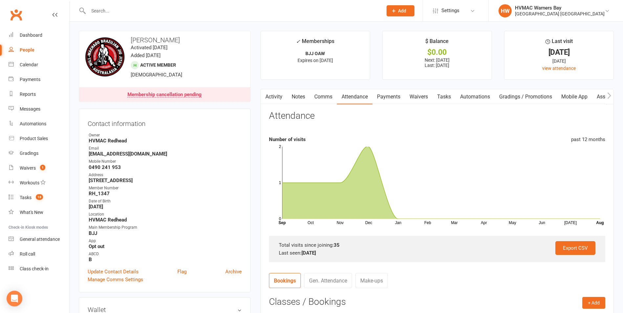
click at [388, 98] on link "Payments" at bounding box center [388, 96] width 33 height 15
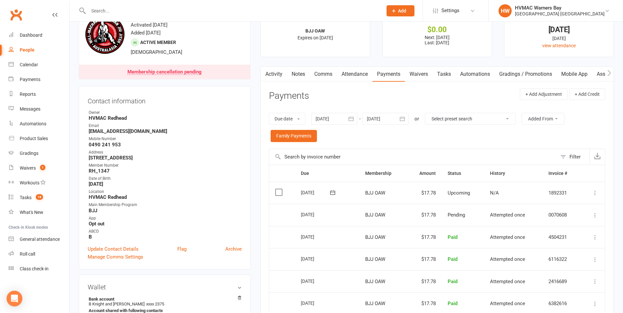
scroll to position [33, 0]
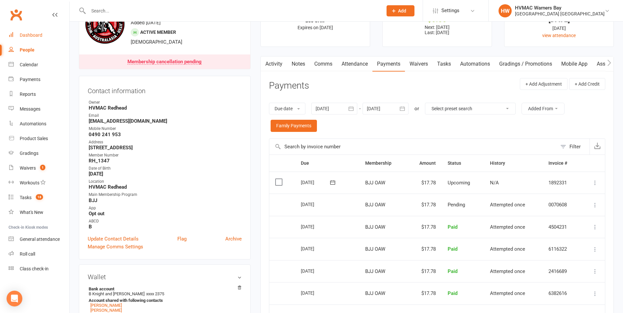
click at [37, 33] on div "Dashboard" at bounding box center [31, 35] width 23 height 5
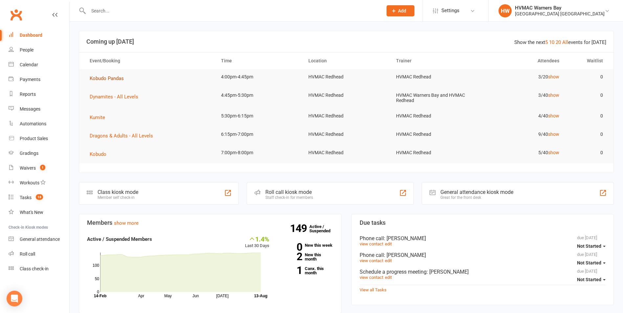
click at [111, 78] on span "Kobudo Pandas" at bounding box center [107, 79] width 34 height 6
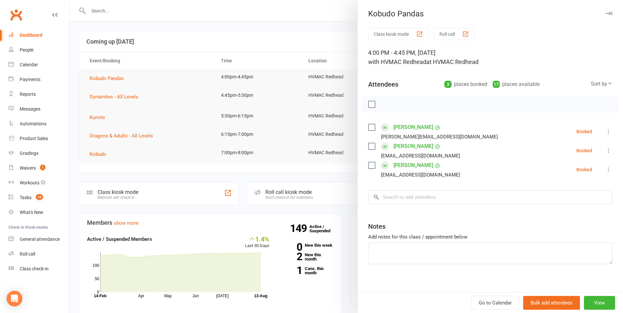
click at [369, 104] on label at bounding box center [371, 104] width 7 height 7
drag, startPoint x: 384, startPoint y: 104, endPoint x: 342, endPoint y: 28, distance: 86.7
click at [384, 104] on icon "button" at bounding box center [386, 104] width 7 height 7
click at [311, 106] on div at bounding box center [346, 156] width 553 height 313
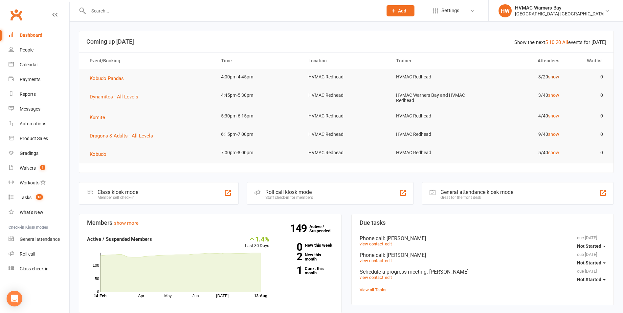
click at [556, 79] on link "show" at bounding box center [553, 76] width 11 height 5
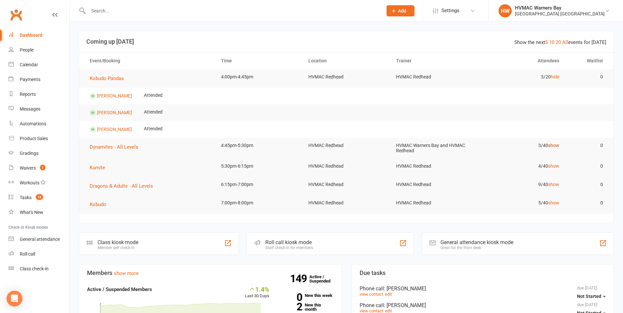
click at [553, 95] on tr "Ashlyn Mayzen Attended" at bounding box center [346, 96] width 534 height 17
click at [555, 75] on link "hide" at bounding box center [555, 76] width 9 height 5
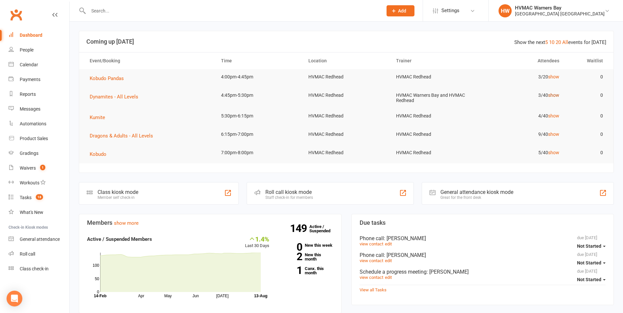
click at [553, 93] on link "show" at bounding box center [553, 95] width 11 height 5
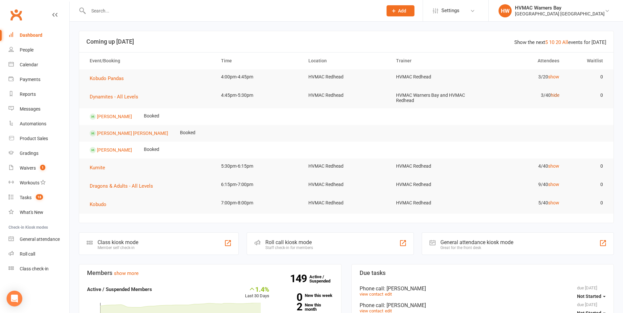
click at [553, 93] on link "hide" at bounding box center [555, 95] width 9 height 5
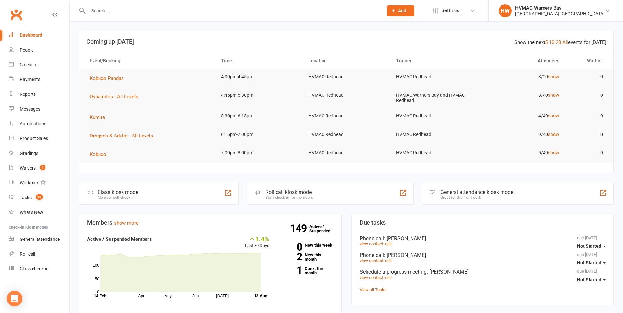
click at [124, 9] on input "text" at bounding box center [232, 10] width 292 height 9
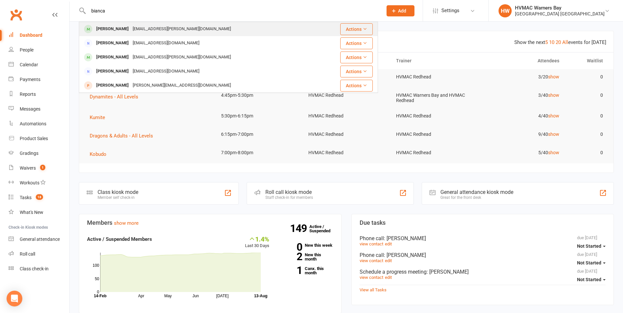
type input "bianca"
click at [116, 31] on div "Bianca Tierney" at bounding box center [112, 29] width 36 height 10
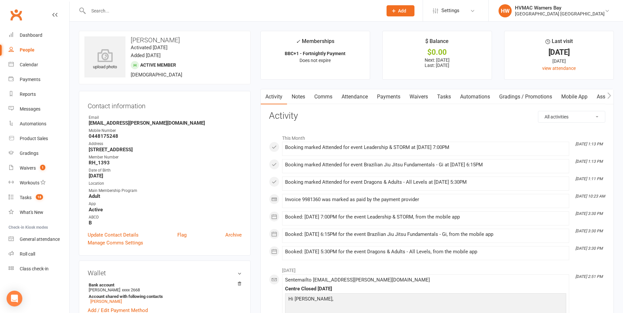
click at [299, 96] on link "Notes" at bounding box center [298, 96] width 23 height 15
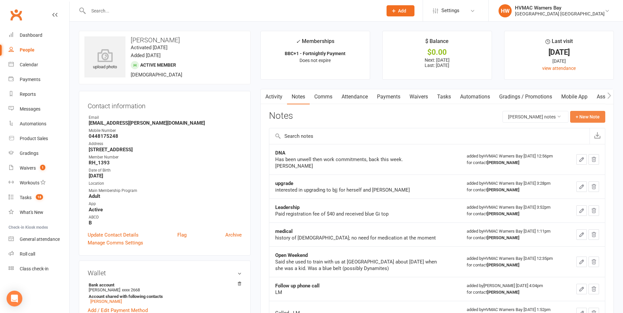
click at [581, 120] on button "+ New Note" at bounding box center [587, 117] width 35 height 12
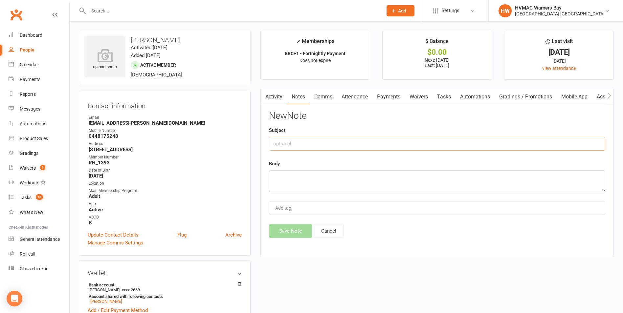
click at [341, 141] on input "text" at bounding box center [437, 144] width 336 height 14
type input "DNA"
click at [302, 177] on textarea "Away in Bali.Joel" at bounding box center [437, 181] width 336 height 22
drag, startPoint x: 299, startPoint y: 179, endPoint x: 304, endPoint y: 179, distance: 5.3
click at [300, 178] on textarea "Away in BaliJ.oel" at bounding box center [437, 181] width 336 height 22
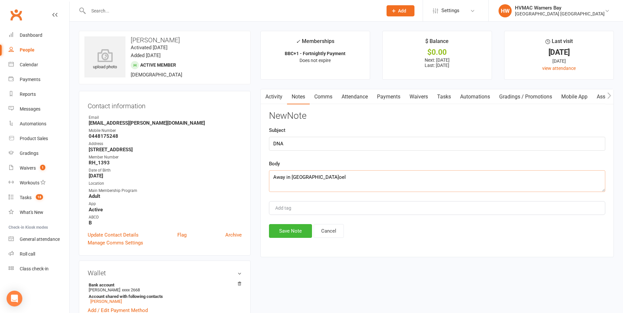
click at [304, 178] on textarea "Away in BaliJ.oel" at bounding box center [437, 181] width 336 height 22
type textarea "Away in Bali. Joel"
click at [292, 234] on button "Save Note" at bounding box center [290, 231] width 43 height 14
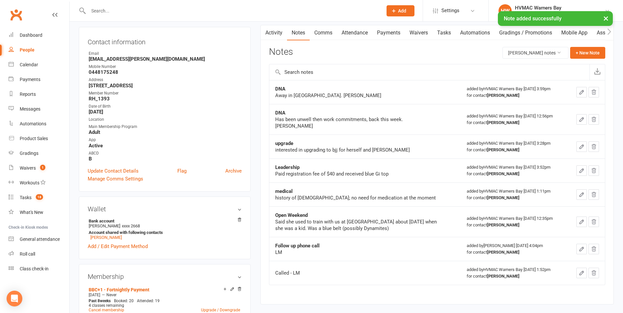
scroll to position [66, 0]
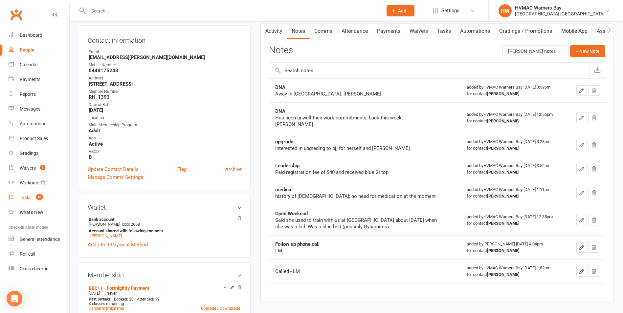
click at [42, 194] on span "18" at bounding box center [39, 197] width 7 height 6
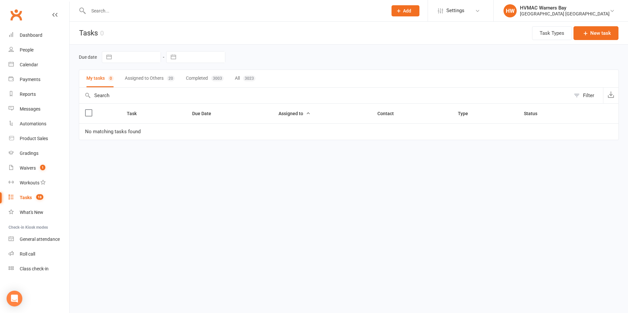
click at [166, 76] on button "Assigned to Others 20" at bounding box center [150, 78] width 50 height 17
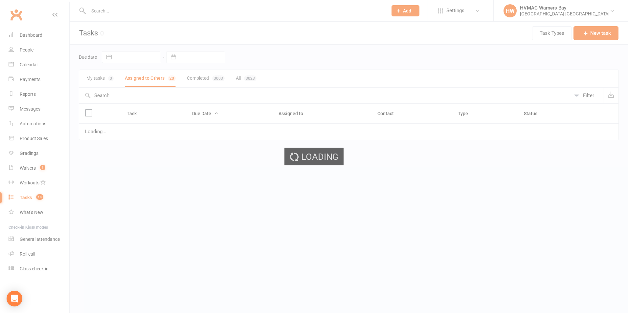
select select "started"
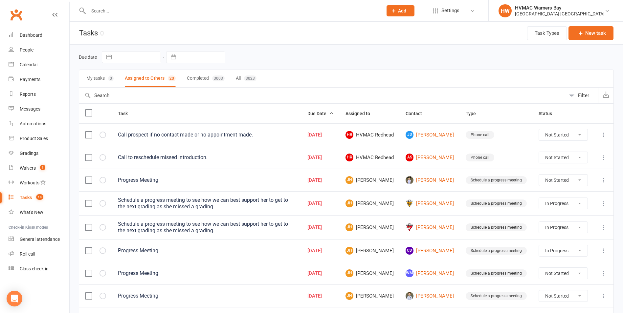
select select "started"
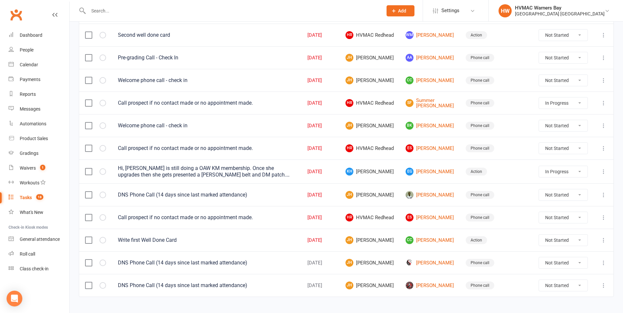
scroll to position [295, 0]
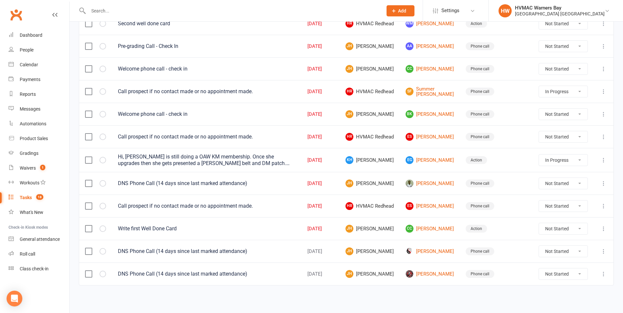
click at [561, 252] on select "Not Started In Progress Waiting Complete" at bounding box center [563, 251] width 49 height 11
click at [539, 246] on select "Not Started In Progress Waiting Complete" at bounding box center [563, 251] width 49 height 11
select select "unstarted"
select select "started"
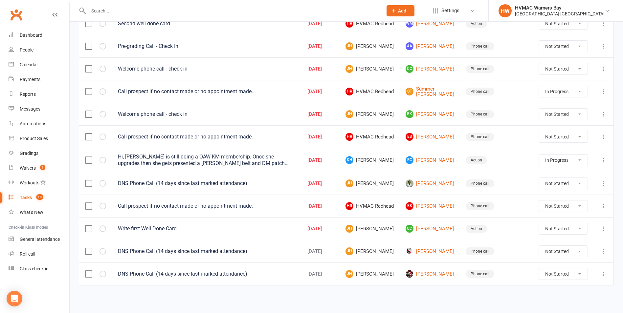
select select "started"
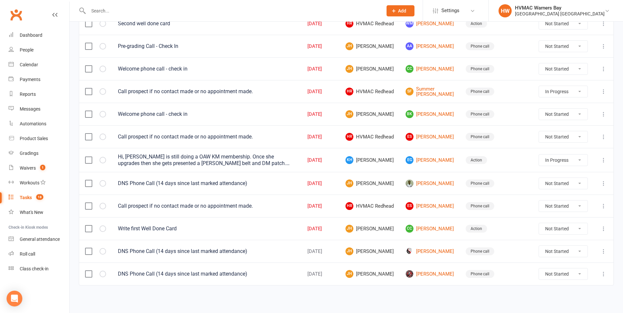
select select "started"
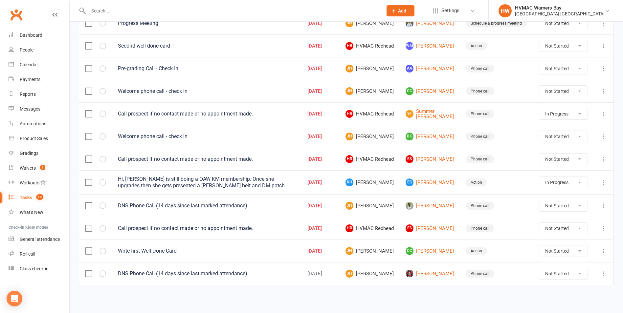
scroll to position [273, 0]
click at [555, 273] on select "Not Started In Progress Waiting Complete" at bounding box center [563, 274] width 49 height 11
click at [539, 269] on select "Not Started In Progress Waiting Complete" at bounding box center [563, 274] width 49 height 11
select select "unstarted"
select select "started"
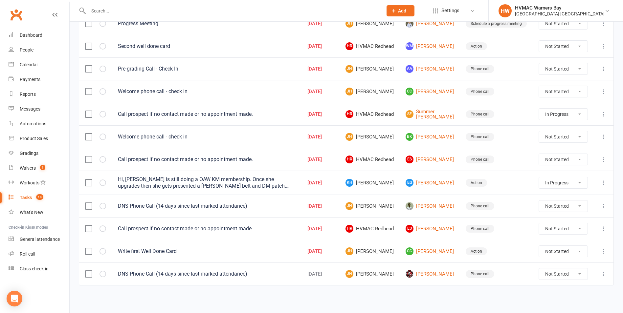
select select "started"
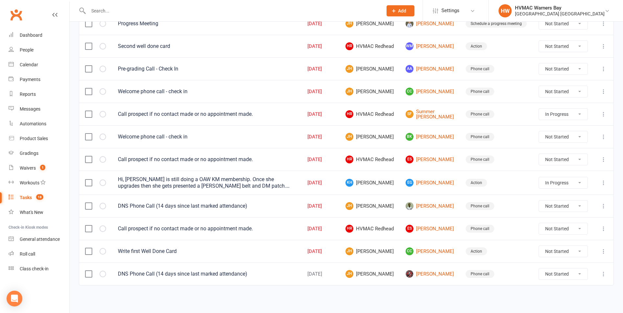
select select "started"
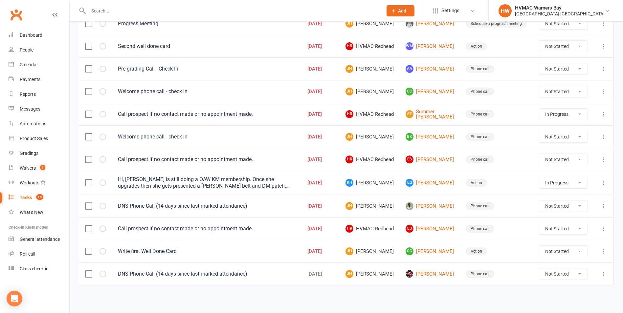
select select "started"
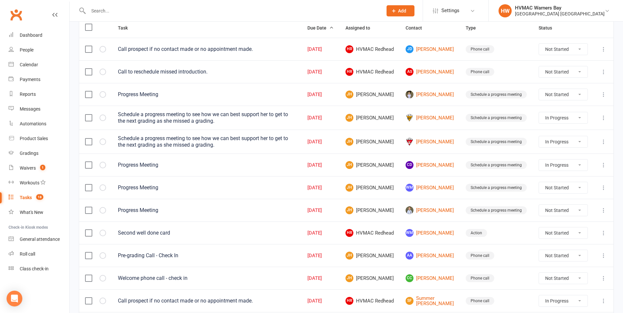
scroll to position [0, 0]
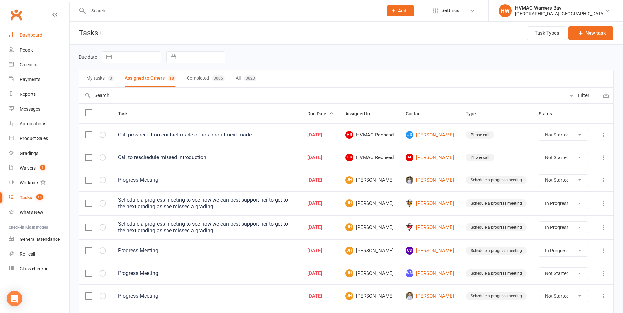
click at [28, 36] on div "Dashboard" at bounding box center [31, 35] width 23 height 5
